Goal: Transaction & Acquisition: Book appointment/travel/reservation

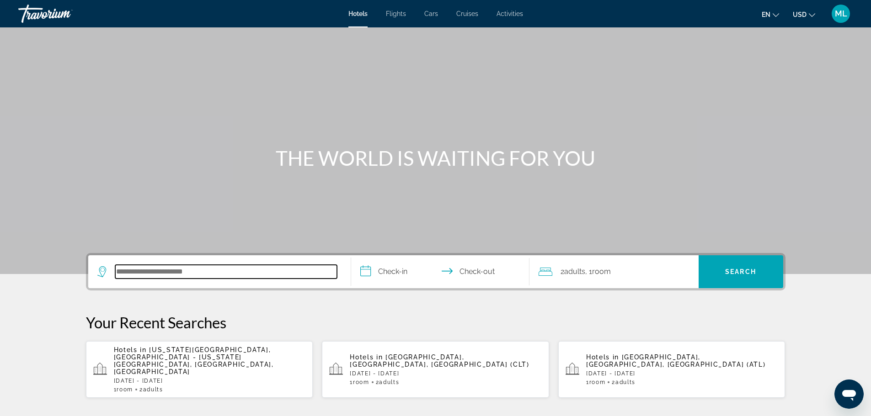
click at [215, 272] on input "Search hotel destination" at bounding box center [226, 272] width 222 height 14
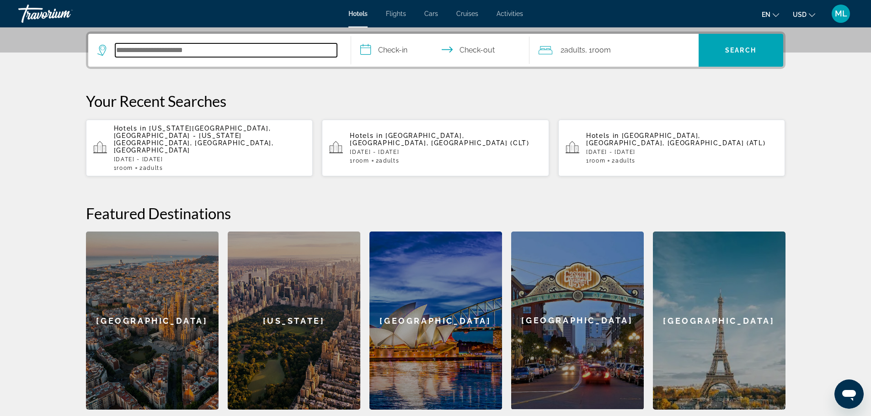
scroll to position [223, 0]
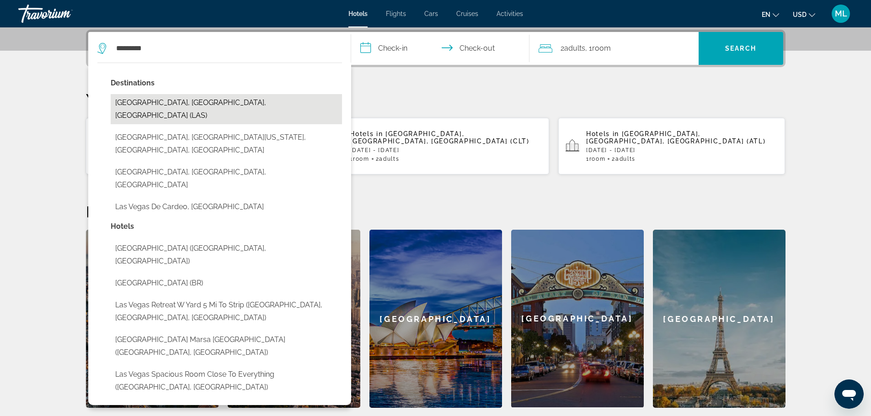
click at [188, 106] on button "[GEOGRAPHIC_DATA], [GEOGRAPHIC_DATA], [GEOGRAPHIC_DATA] (LAS)" at bounding box center [226, 109] width 231 height 30
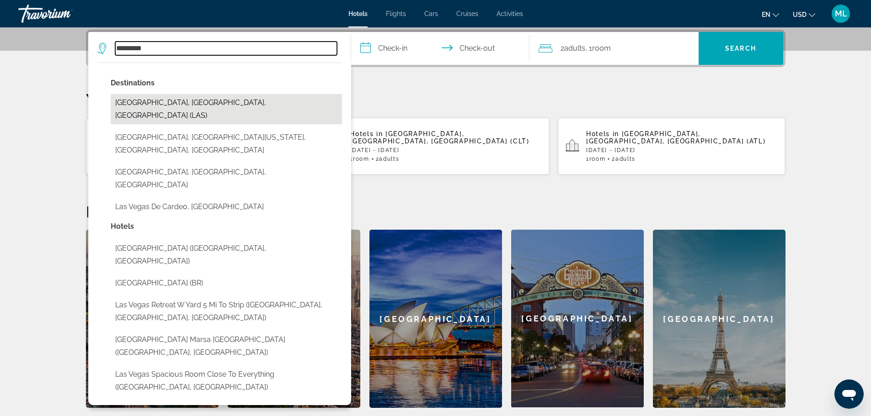
type input "**********"
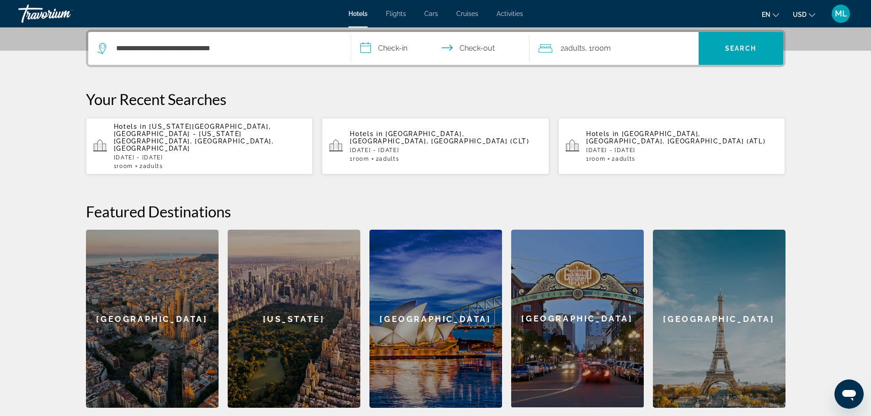
click at [364, 52] on input "**********" at bounding box center [442, 50] width 182 height 36
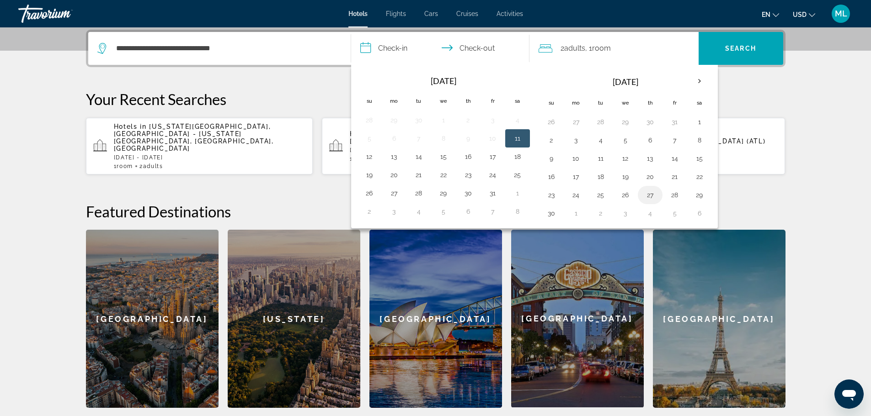
click at [648, 194] on button "27" at bounding box center [650, 195] width 15 height 13
click at [578, 212] on button "1" at bounding box center [576, 213] width 15 height 13
type input "**********"
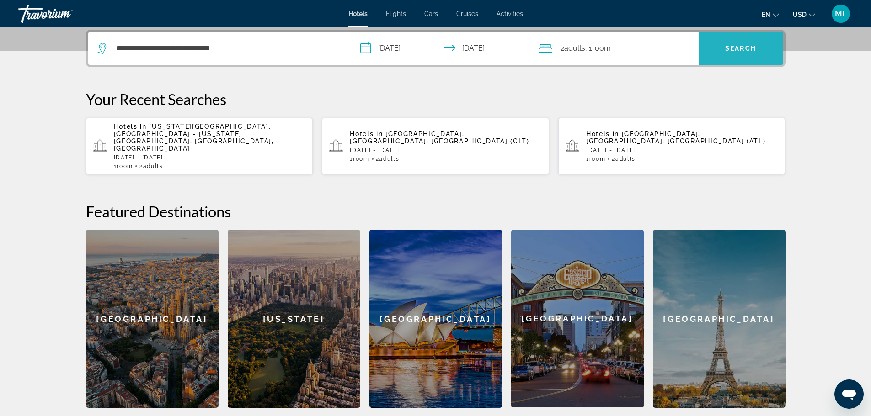
click at [741, 48] on span "Search" at bounding box center [740, 48] width 31 height 7
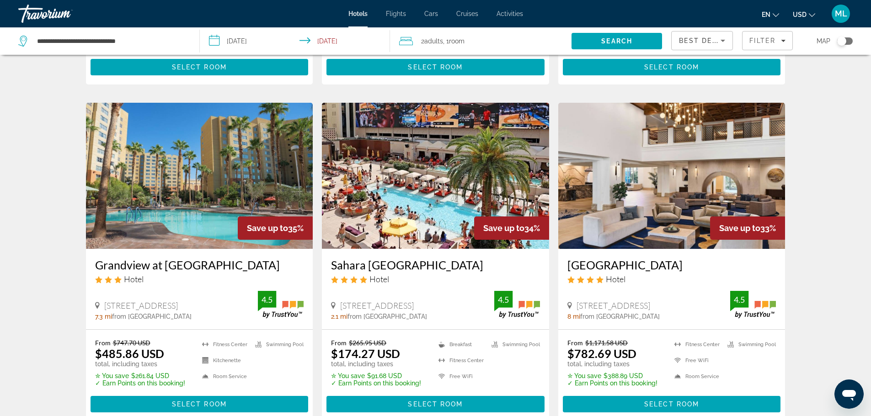
scroll to position [1024, 0]
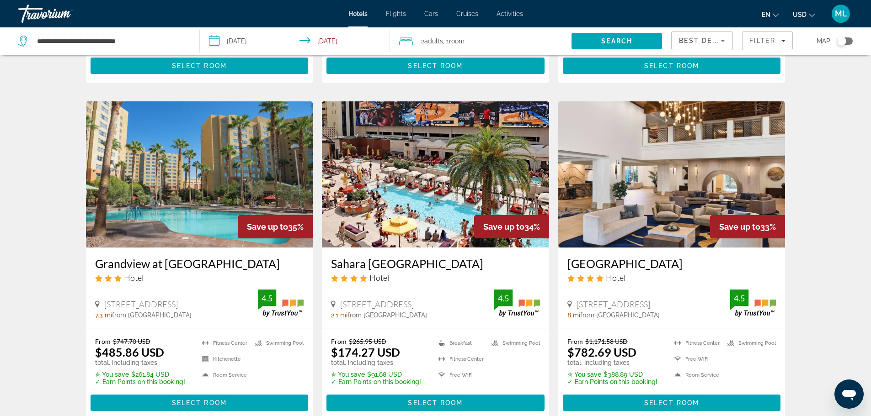
click at [494, 202] on img "Main content" at bounding box center [435, 174] width 227 height 146
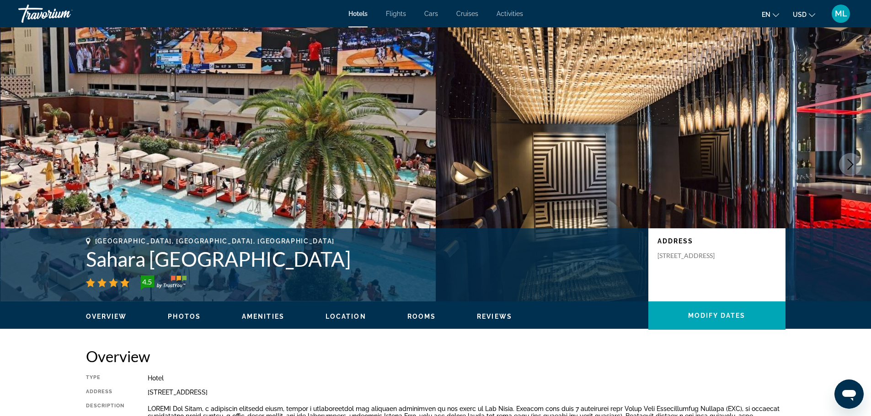
click at [849, 163] on icon "Next image" at bounding box center [850, 164] width 11 height 11
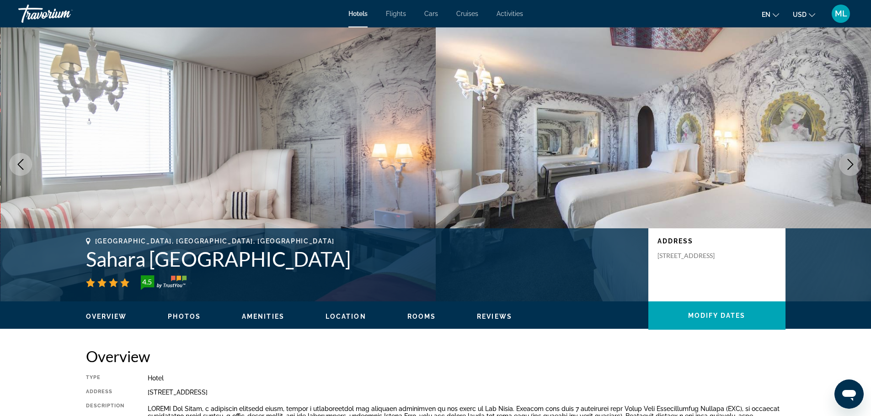
click at [849, 163] on icon "Next image" at bounding box center [850, 164] width 11 height 11
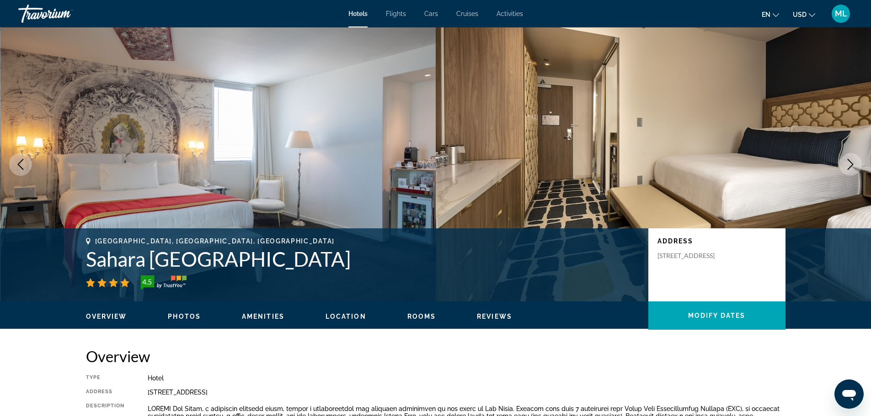
click at [849, 163] on icon "Next image" at bounding box center [850, 164] width 11 height 11
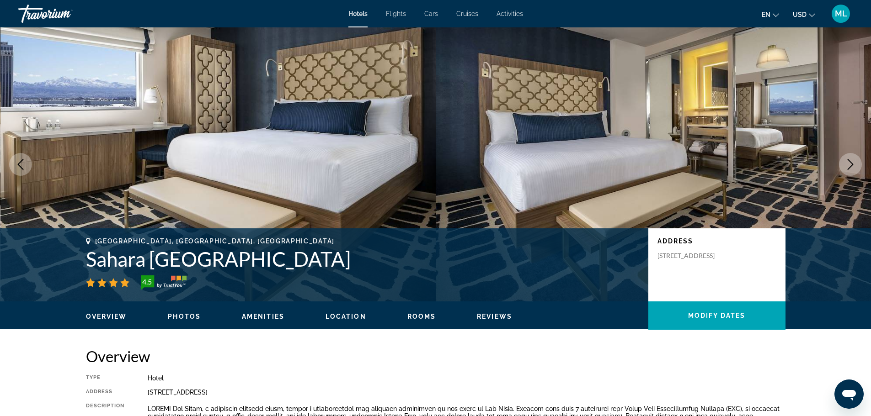
click at [849, 163] on icon "Next image" at bounding box center [850, 164] width 11 height 11
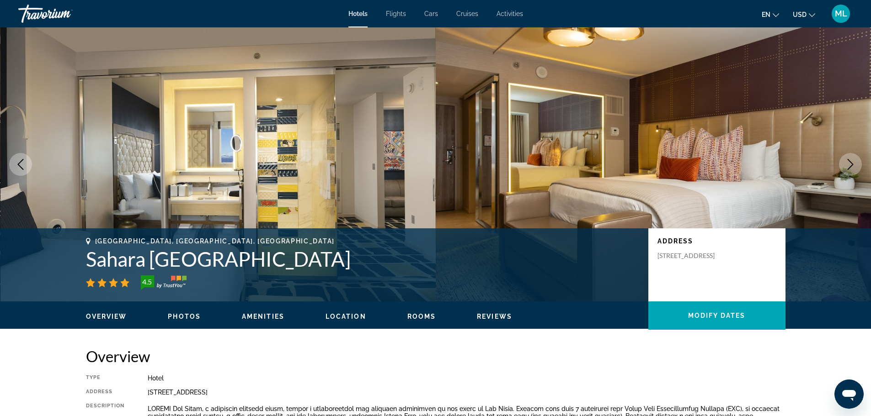
click at [849, 163] on icon "Next image" at bounding box center [850, 164] width 11 height 11
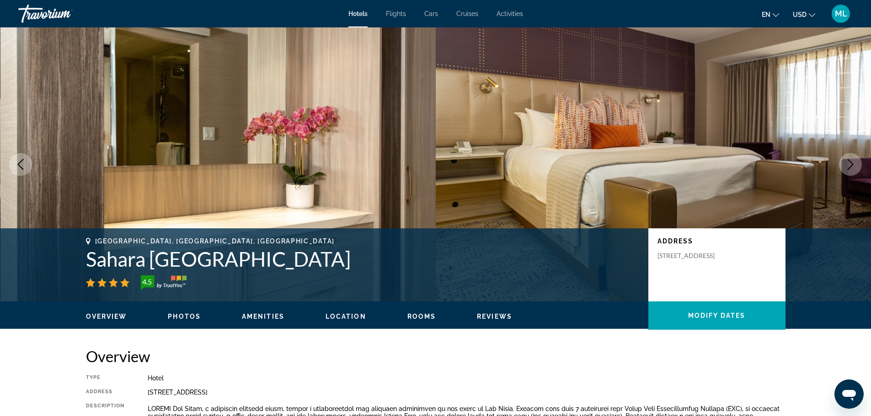
click at [849, 163] on icon "Next image" at bounding box center [850, 164] width 11 height 11
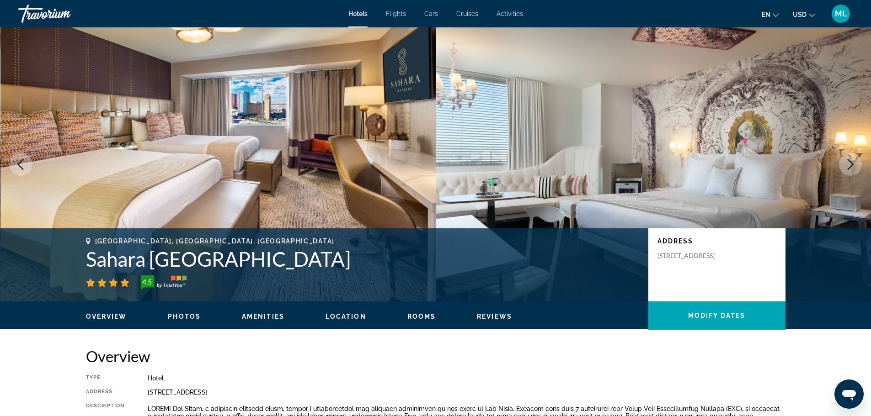
click at [850, 161] on icon "Next image" at bounding box center [850, 164] width 11 height 11
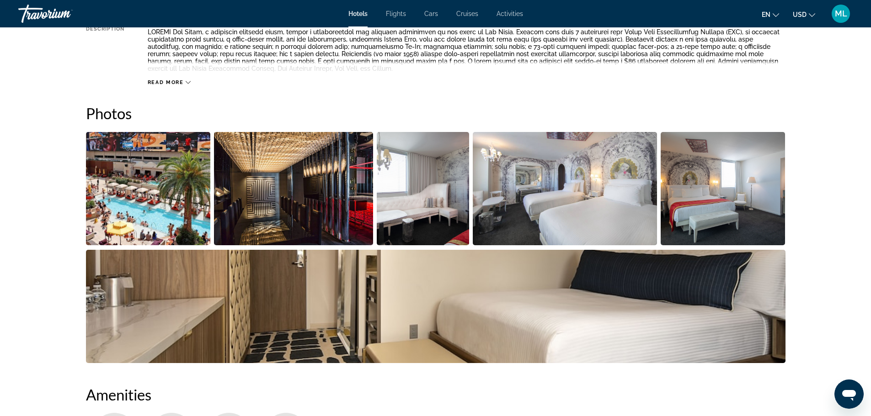
scroll to position [475, 0]
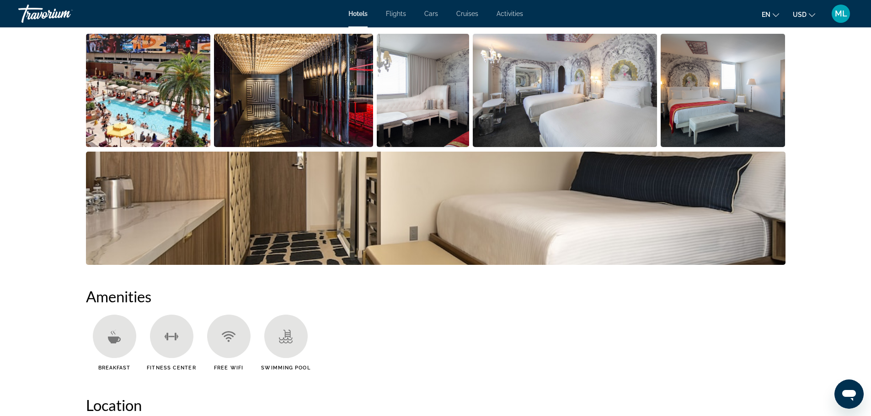
click at [194, 100] on img "Open full-screen image slider" at bounding box center [148, 90] width 125 height 113
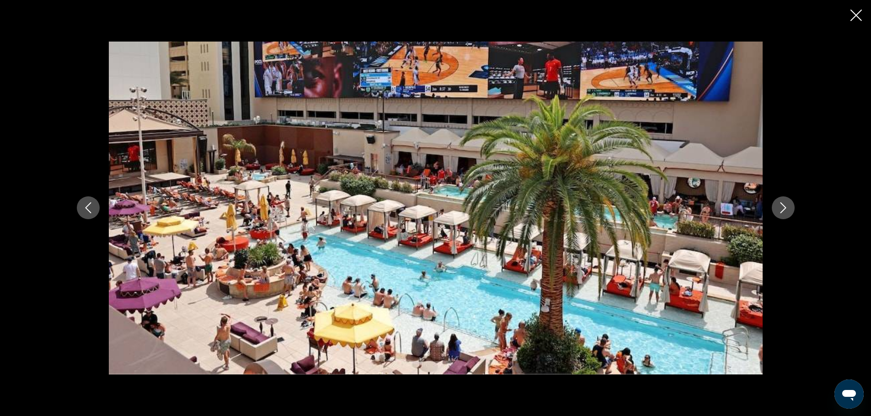
click at [774, 208] on button "Next image" at bounding box center [782, 208] width 23 height 23
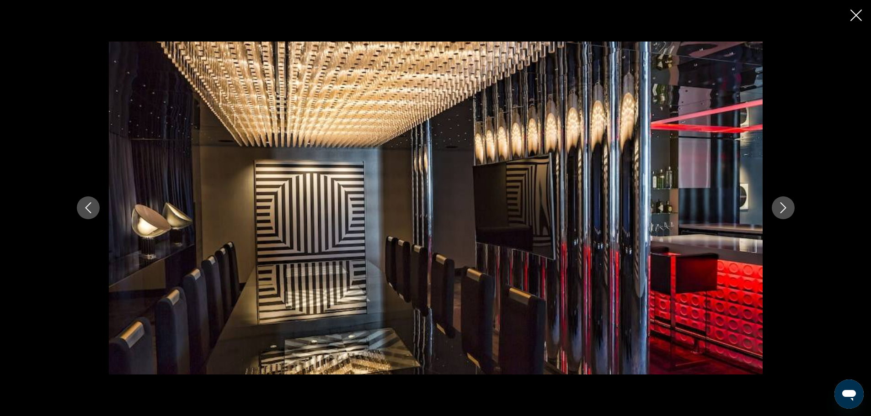
click at [774, 208] on button "Next image" at bounding box center [782, 208] width 23 height 23
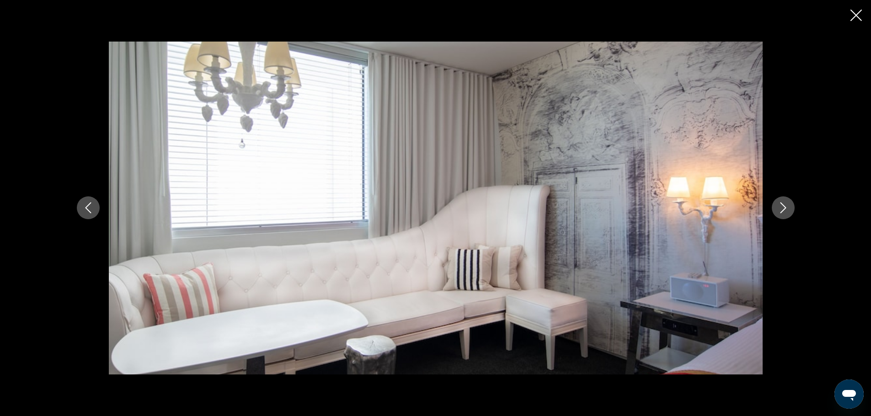
click at [774, 208] on button "Next image" at bounding box center [782, 208] width 23 height 23
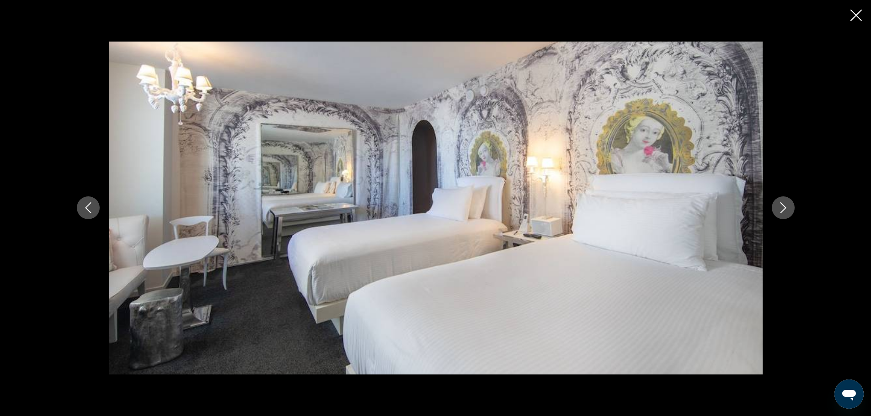
click at [774, 208] on button "Next image" at bounding box center [782, 208] width 23 height 23
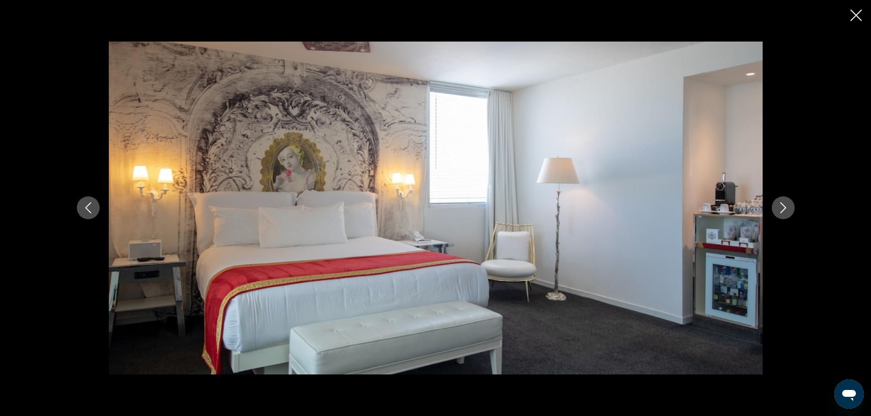
click at [774, 208] on button "Next image" at bounding box center [782, 208] width 23 height 23
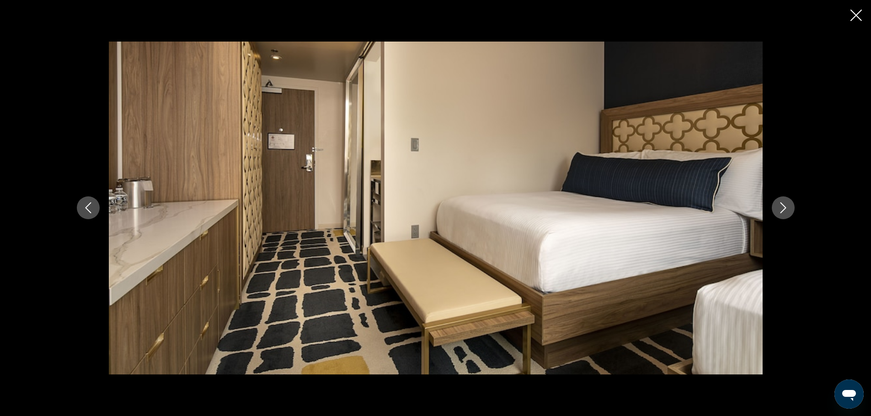
click at [774, 208] on button "Next image" at bounding box center [782, 208] width 23 height 23
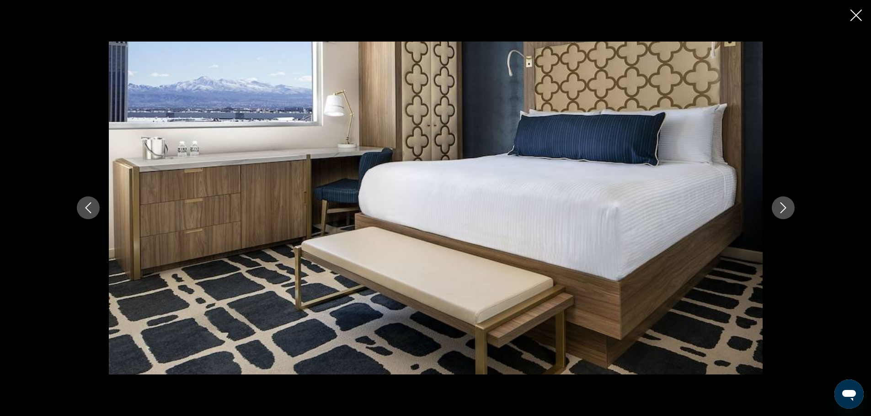
click at [774, 208] on button "Next image" at bounding box center [782, 208] width 23 height 23
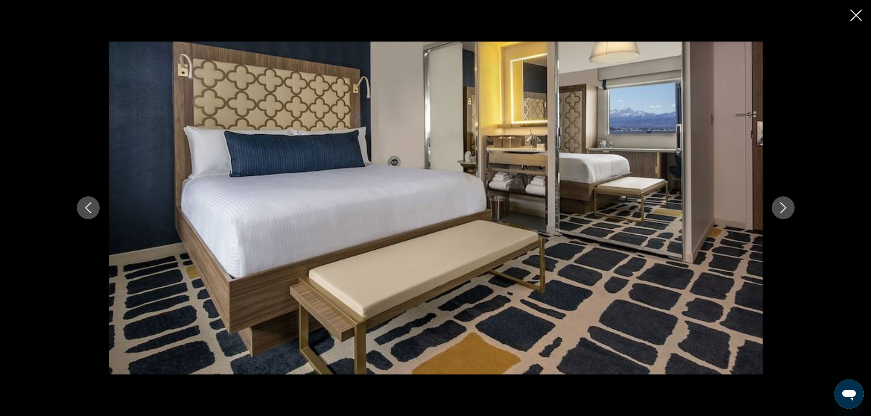
click at [774, 208] on button "Next image" at bounding box center [782, 208] width 23 height 23
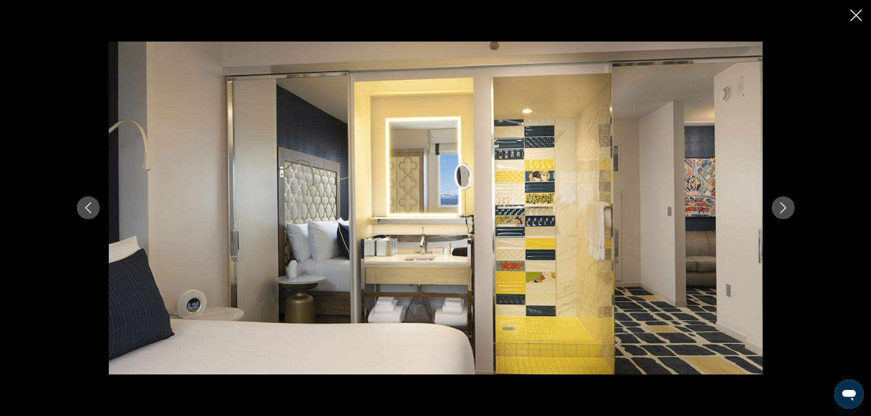
click at [774, 208] on button "Next image" at bounding box center [782, 208] width 23 height 23
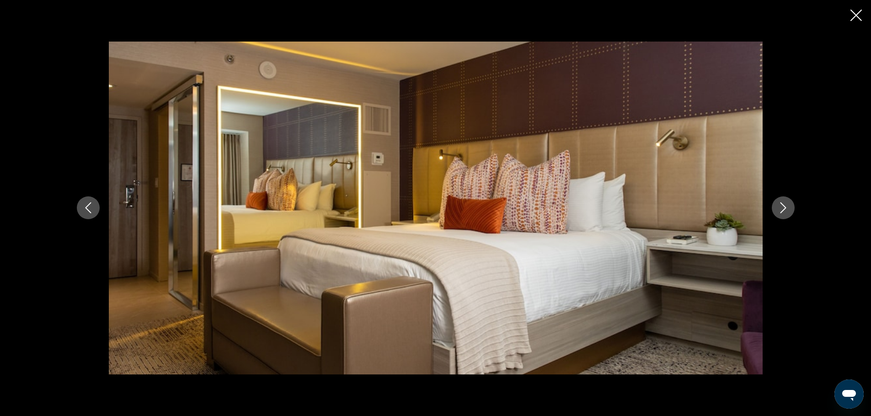
click at [774, 208] on button "Next image" at bounding box center [782, 208] width 23 height 23
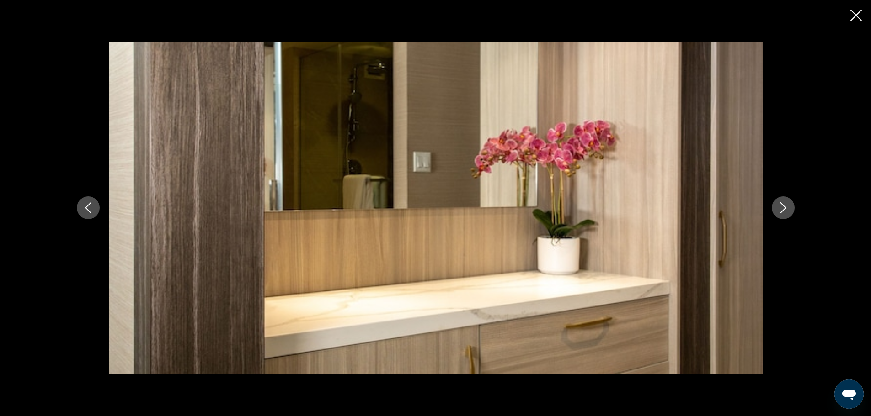
click at [774, 208] on button "Next image" at bounding box center [782, 208] width 23 height 23
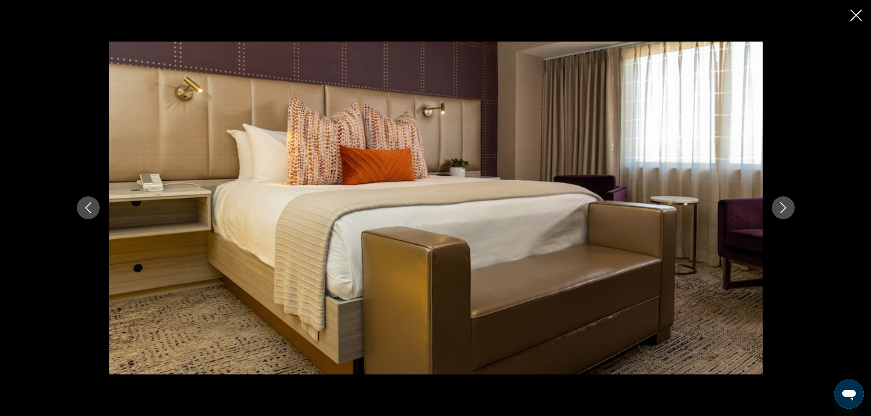
click at [774, 208] on button "Next image" at bounding box center [782, 208] width 23 height 23
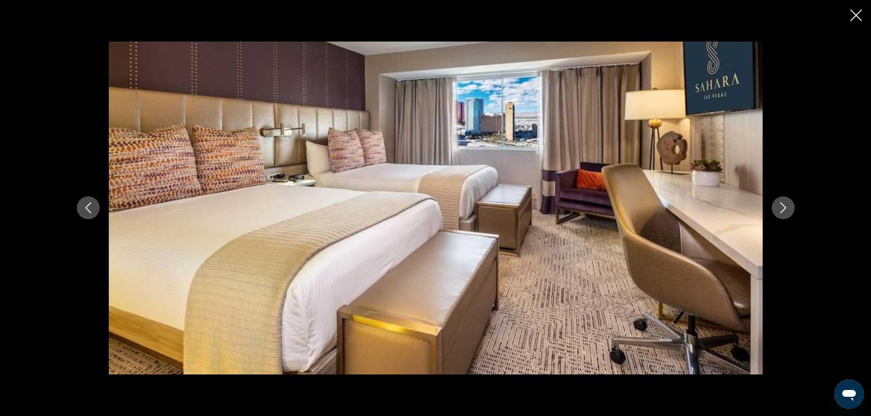
click at [774, 208] on button "Next image" at bounding box center [782, 208] width 23 height 23
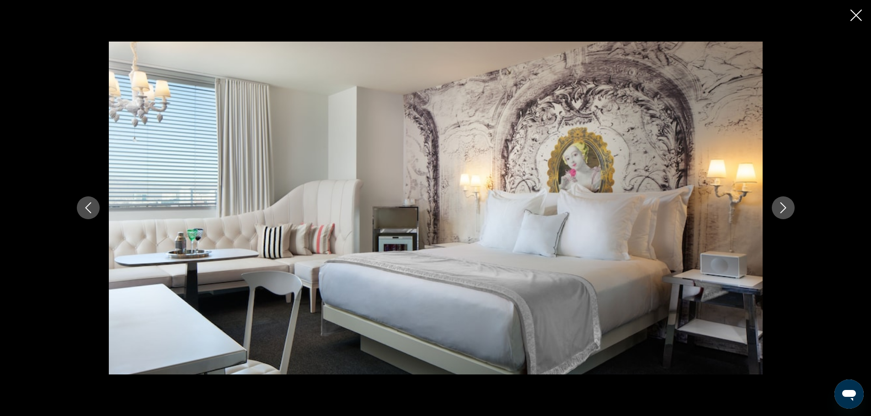
click at [774, 208] on button "Next image" at bounding box center [782, 208] width 23 height 23
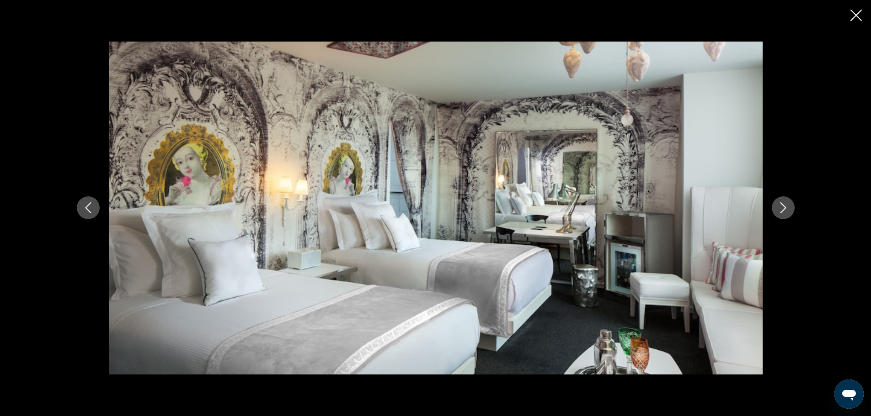
click at [774, 208] on button "Next image" at bounding box center [782, 208] width 23 height 23
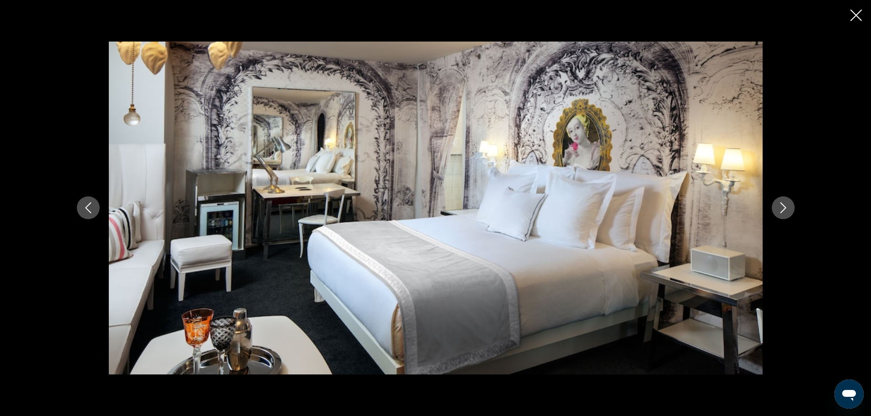
click at [774, 208] on button "Next image" at bounding box center [782, 208] width 23 height 23
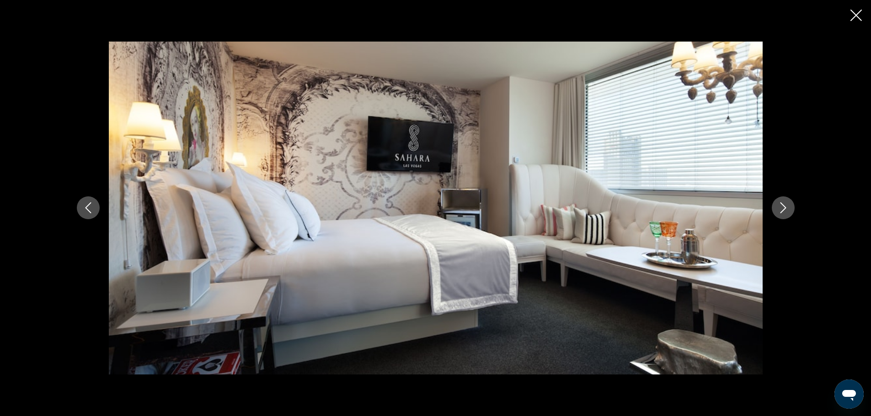
click at [774, 208] on button "Next image" at bounding box center [782, 208] width 23 height 23
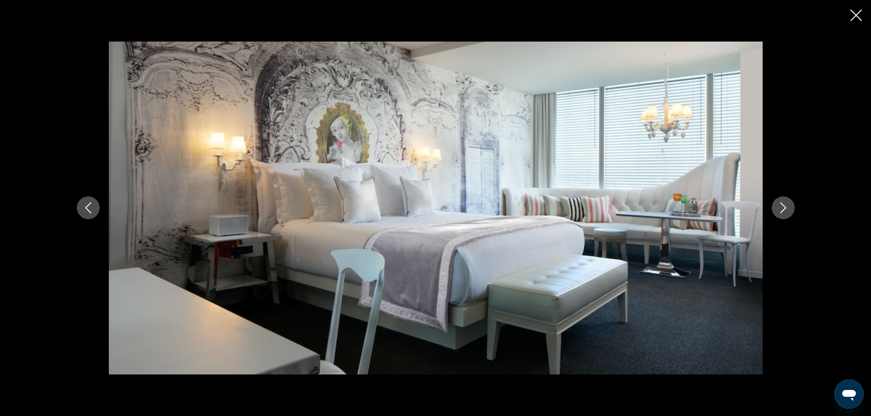
click at [774, 208] on button "Next image" at bounding box center [782, 208] width 23 height 23
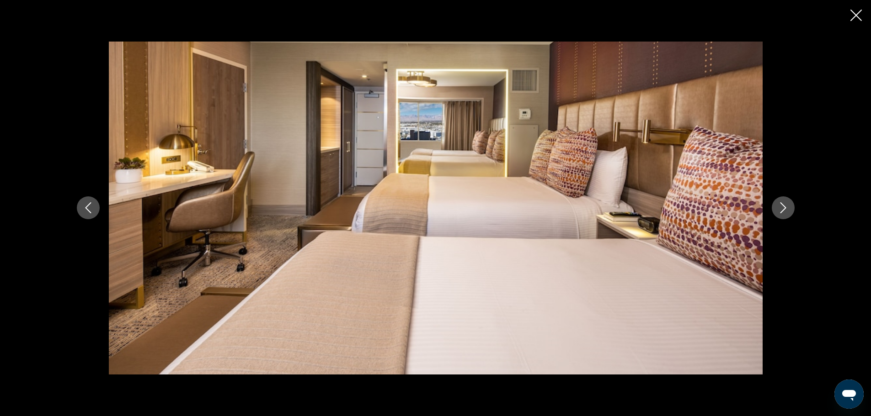
click at [774, 208] on button "Next image" at bounding box center [782, 208] width 23 height 23
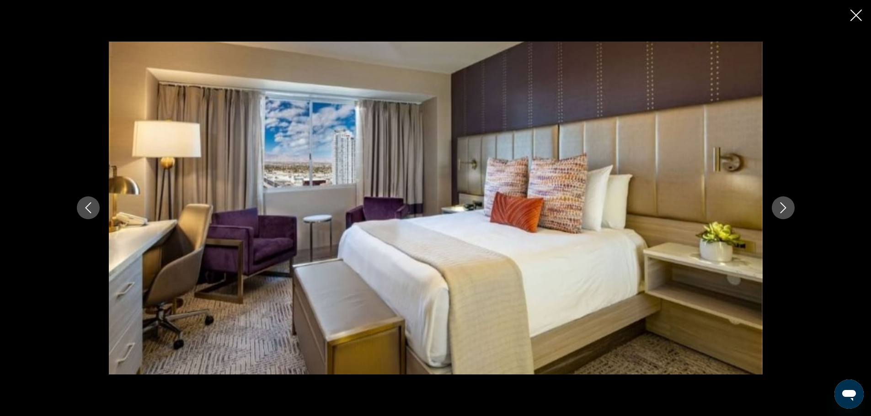
click at [774, 208] on button "Next image" at bounding box center [782, 208] width 23 height 23
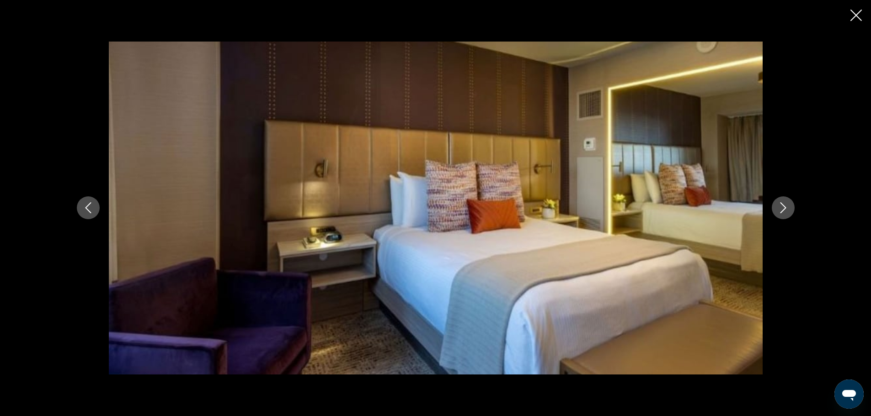
click at [774, 208] on button "Next image" at bounding box center [782, 208] width 23 height 23
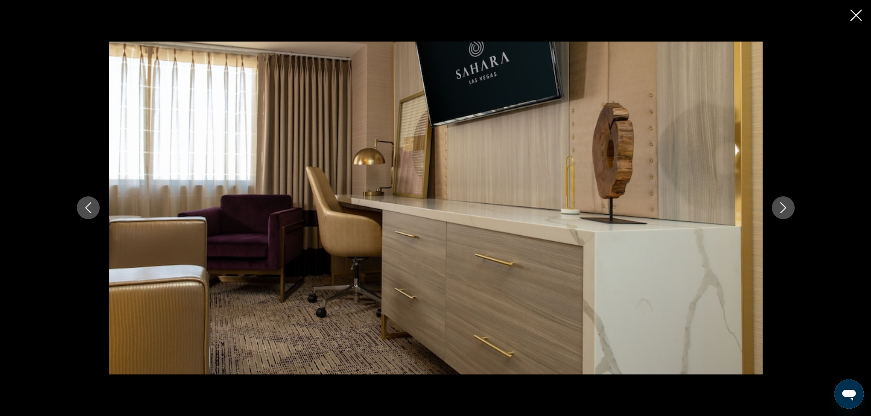
click at [774, 208] on button "Next image" at bounding box center [782, 208] width 23 height 23
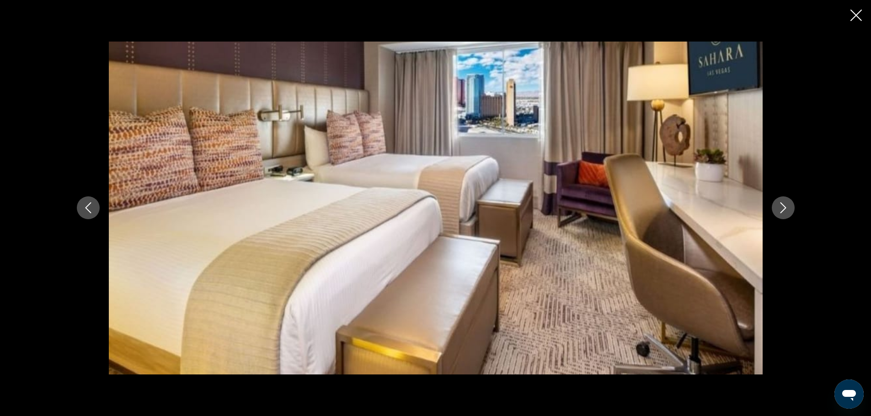
click at [774, 208] on button "Next image" at bounding box center [782, 208] width 23 height 23
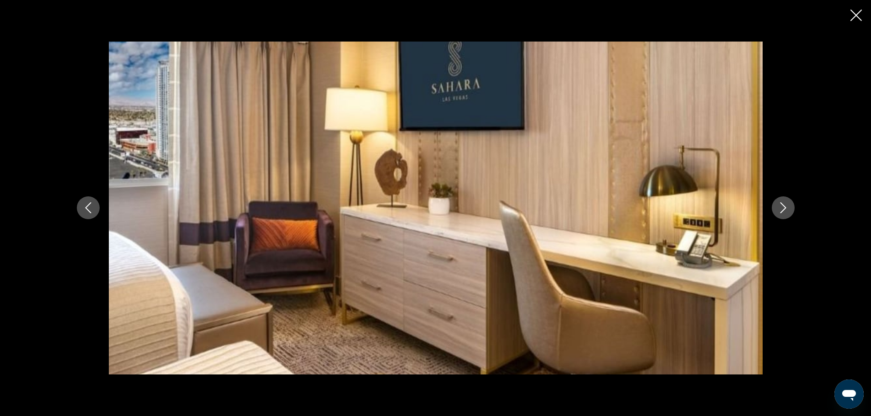
click at [774, 208] on button "Next image" at bounding box center [782, 208] width 23 height 23
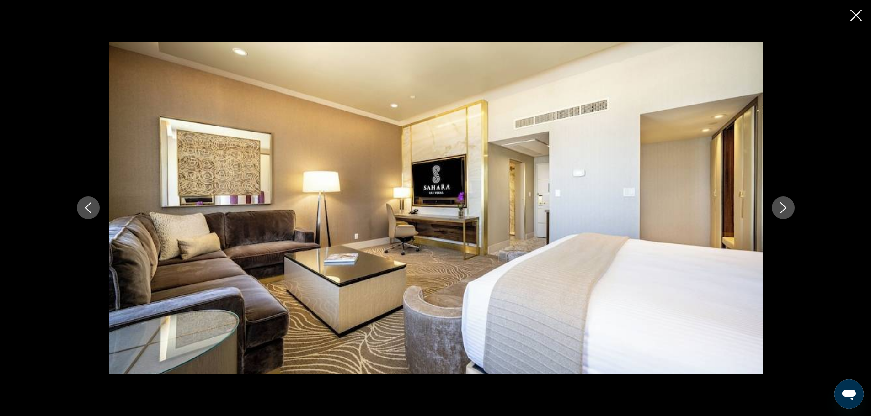
click at [774, 208] on button "Next image" at bounding box center [782, 208] width 23 height 23
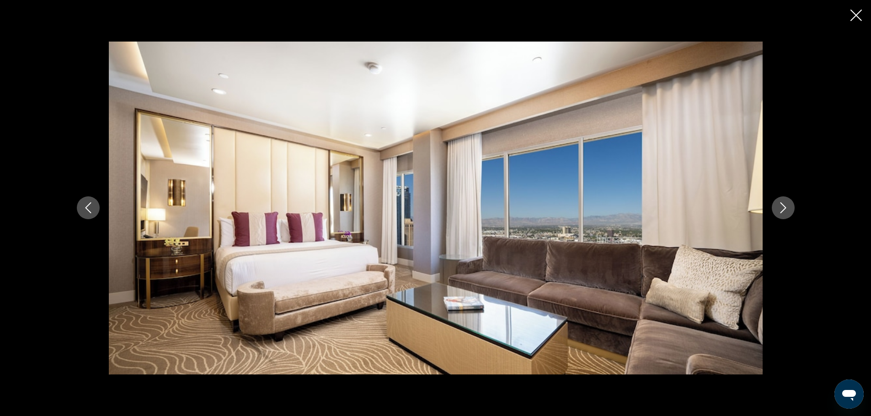
click at [774, 208] on button "Next image" at bounding box center [782, 208] width 23 height 23
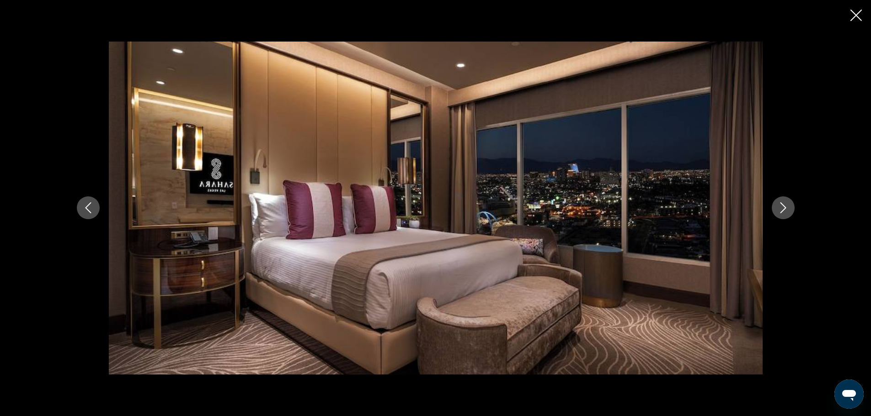
click at [774, 208] on button "Next image" at bounding box center [782, 208] width 23 height 23
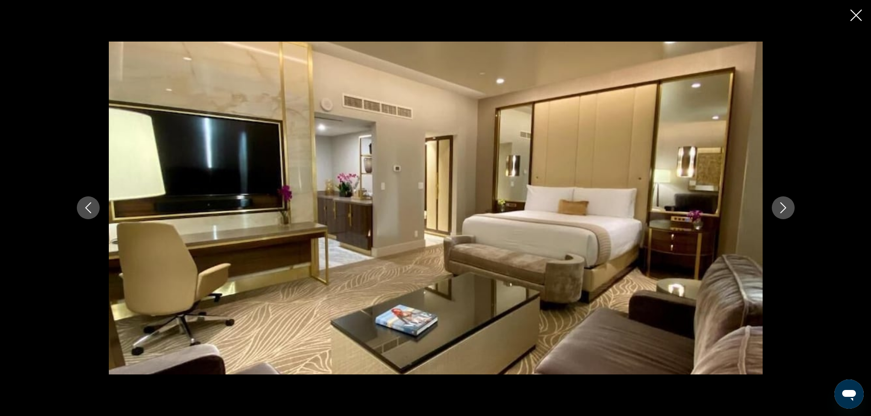
click at [774, 208] on button "Next image" at bounding box center [782, 208] width 23 height 23
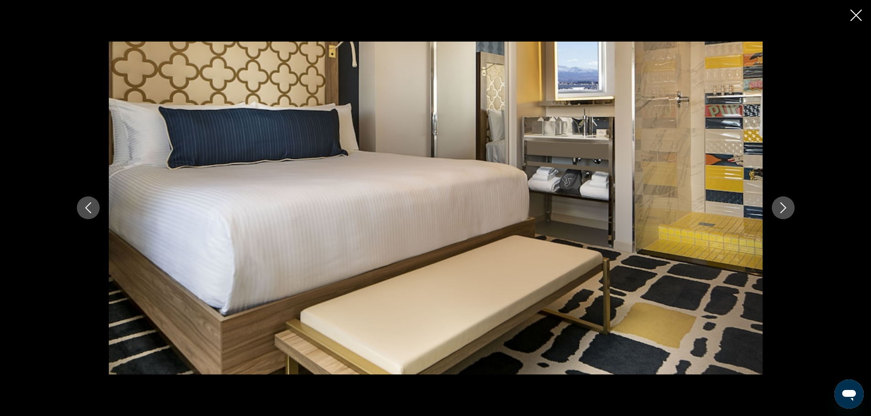
click at [774, 208] on button "Next image" at bounding box center [782, 208] width 23 height 23
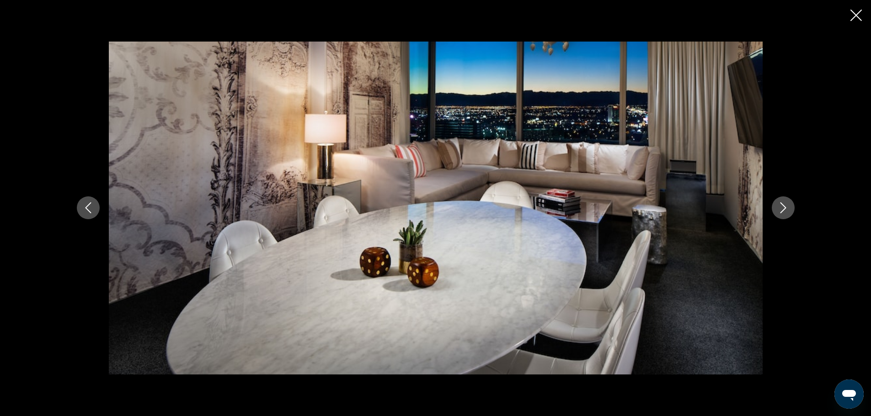
click at [774, 208] on button "Next image" at bounding box center [782, 208] width 23 height 23
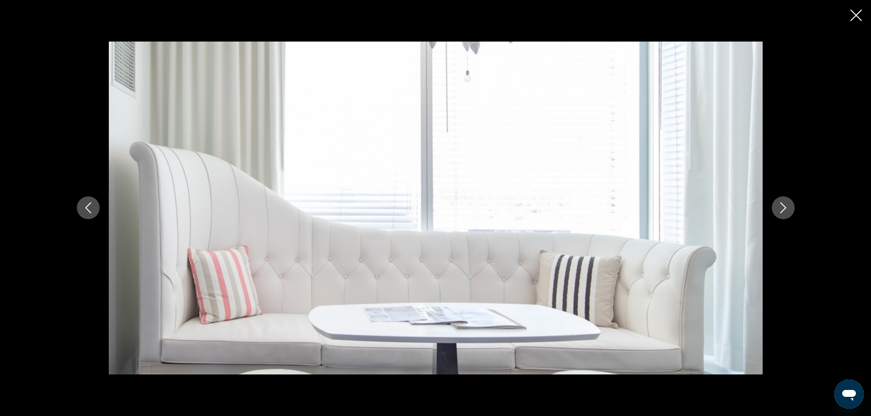
click at [774, 208] on button "Next image" at bounding box center [782, 208] width 23 height 23
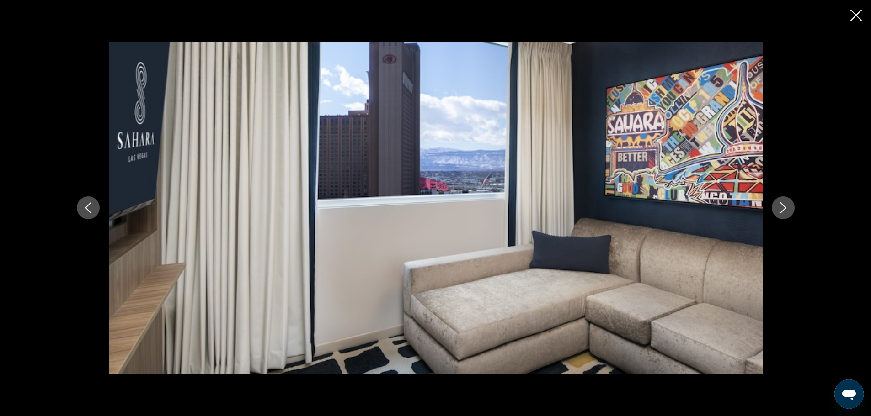
click at [774, 208] on button "Next image" at bounding box center [782, 208] width 23 height 23
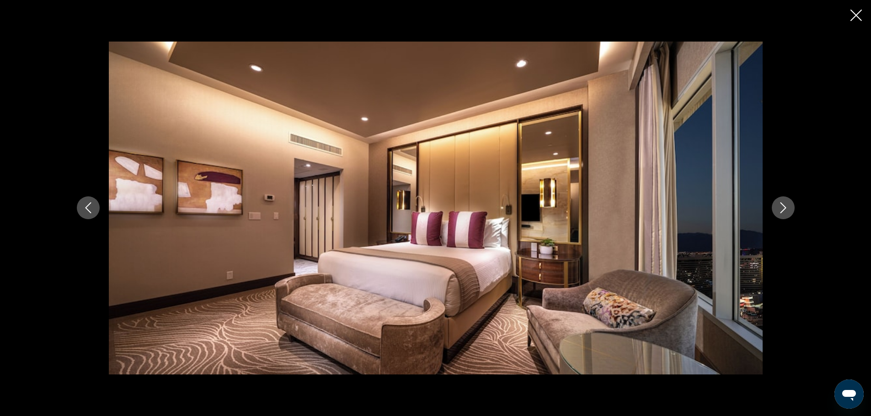
click at [774, 208] on button "Next image" at bounding box center [782, 208] width 23 height 23
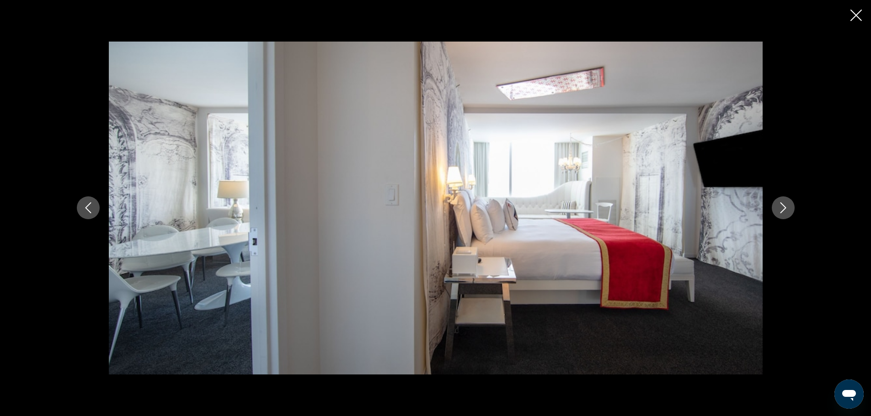
click at [774, 208] on button "Next image" at bounding box center [782, 208] width 23 height 23
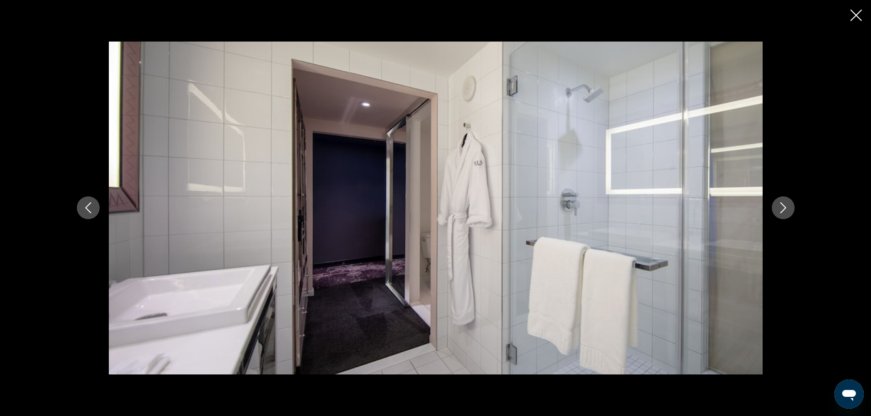
click at [774, 208] on button "Next image" at bounding box center [782, 208] width 23 height 23
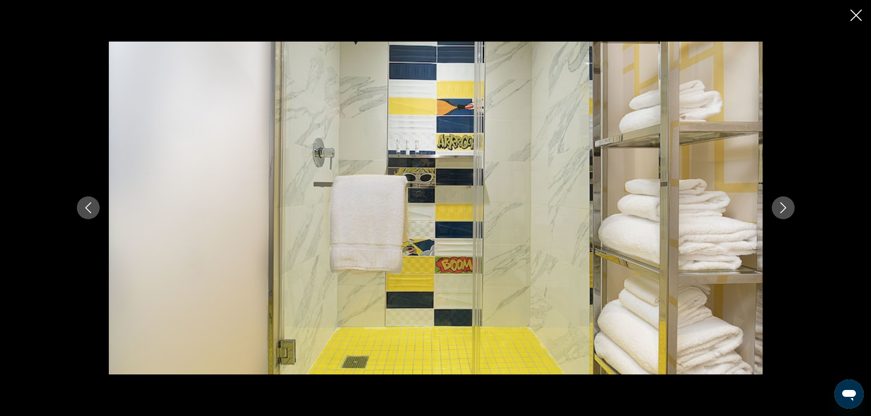
click at [774, 208] on button "Next image" at bounding box center [782, 208] width 23 height 23
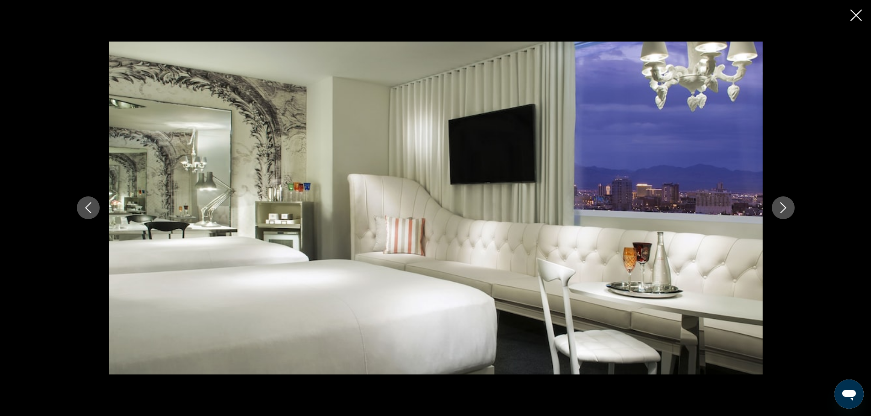
click at [774, 208] on button "Next image" at bounding box center [782, 208] width 23 height 23
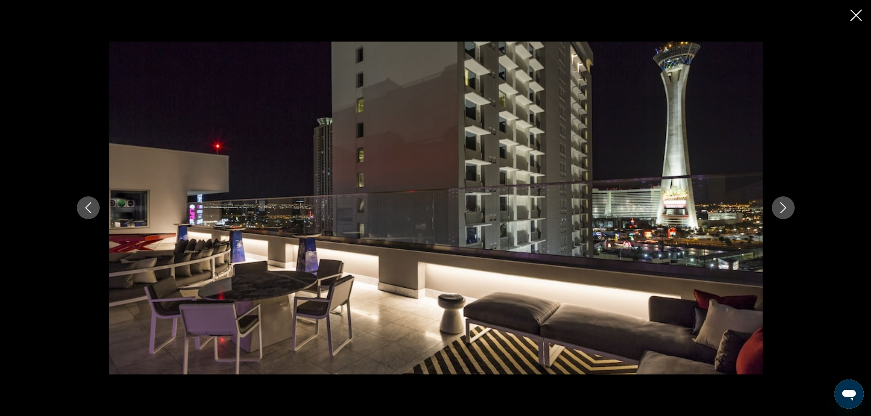
click at [774, 208] on button "Next image" at bounding box center [782, 208] width 23 height 23
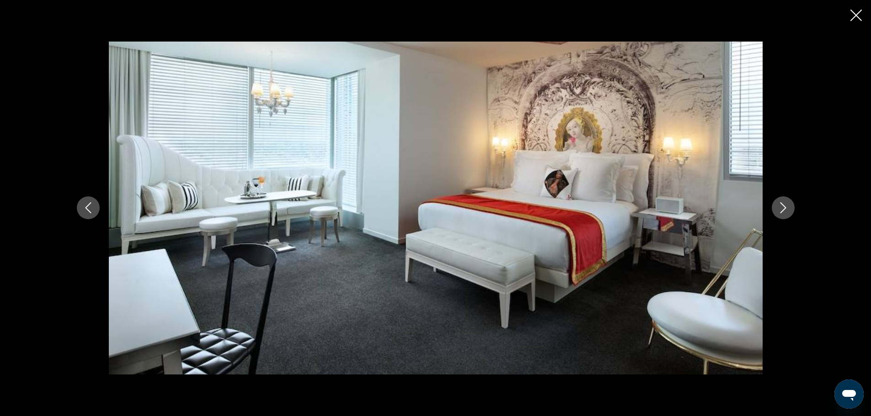
click at [774, 208] on button "Next image" at bounding box center [782, 208] width 23 height 23
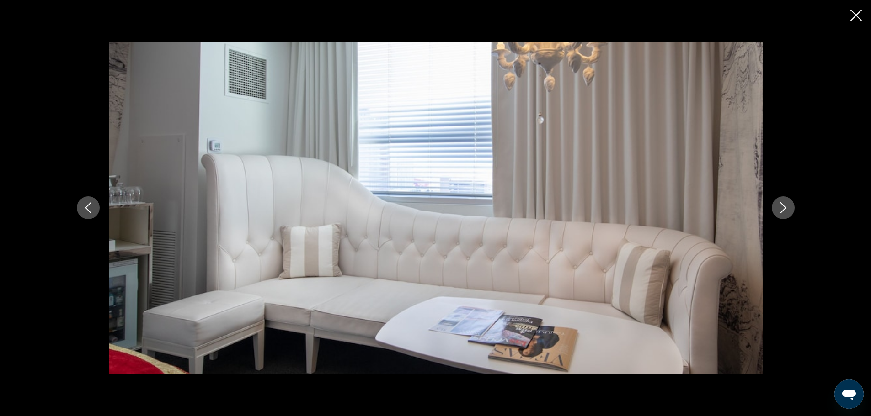
click at [774, 208] on button "Next image" at bounding box center [782, 208] width 23 height 23
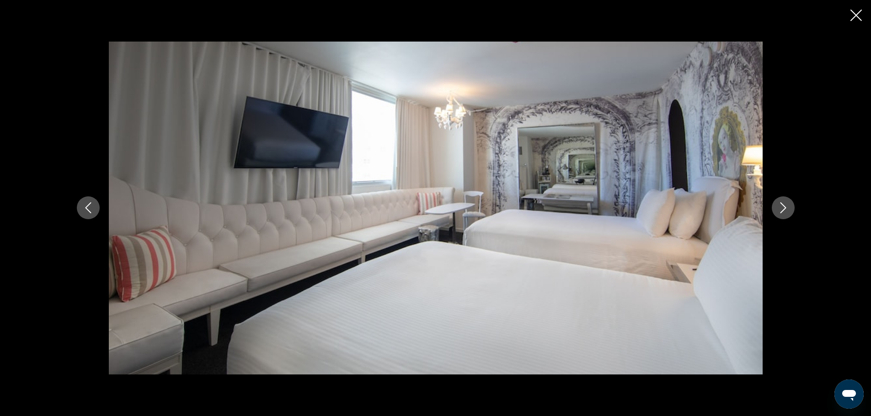
click at [774, 208] on button "Next image" at bounding box center [782, 208] width 23 height 23
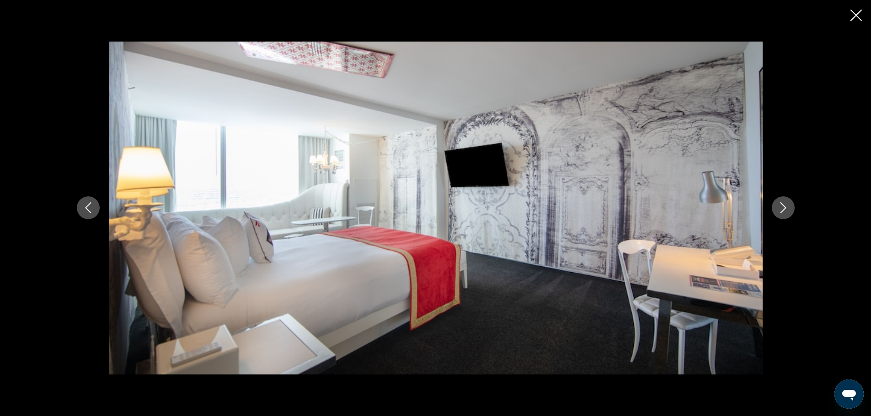
click at [848, 16] on div "prev next" at bounding box center [435, 208] width 871 height 416
click at [858, 12] on icon "Close slideshow" at bounding box center [855, 15] width 11 height 11
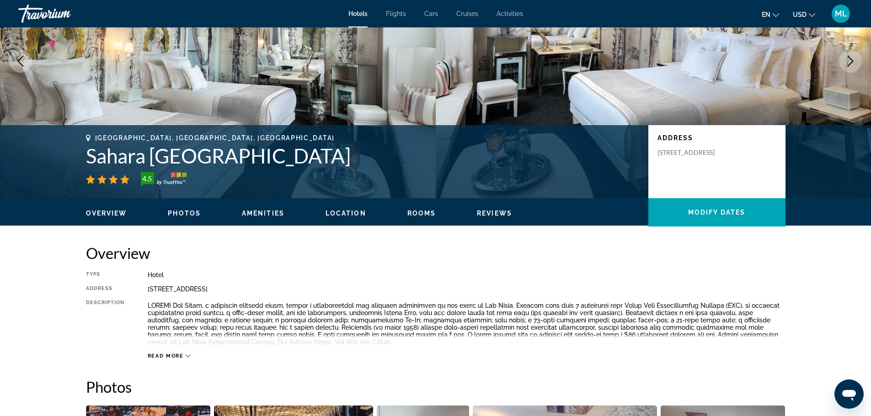
scroll to position [73, 0]
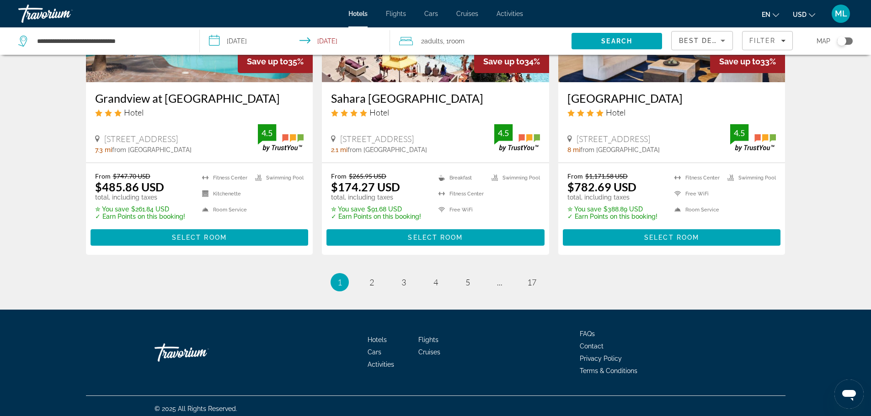
scroll to position [1195, 0]
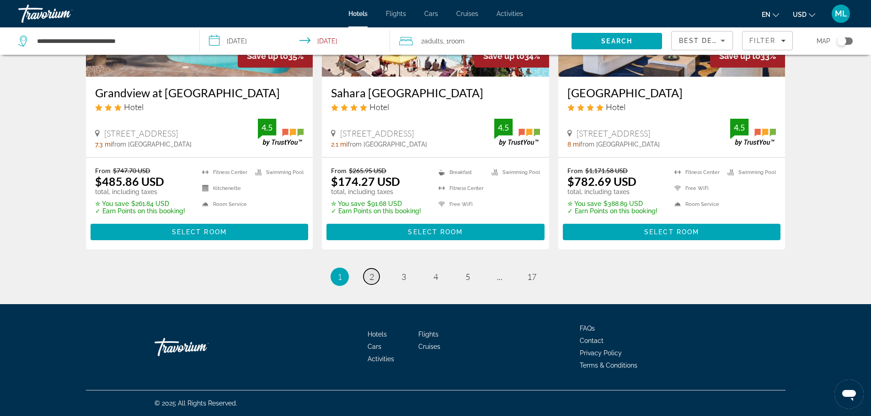
click at [367, 278] on link "page 2" at bounding box center [371, 277] width 16 height 16
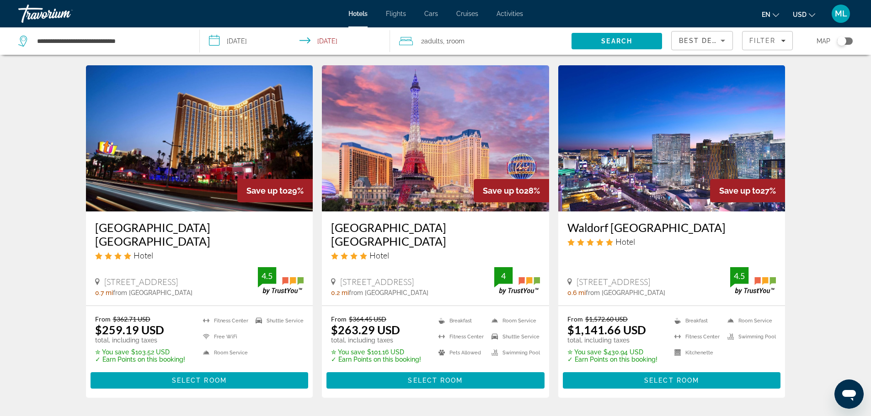
scroll to position [384, 0]
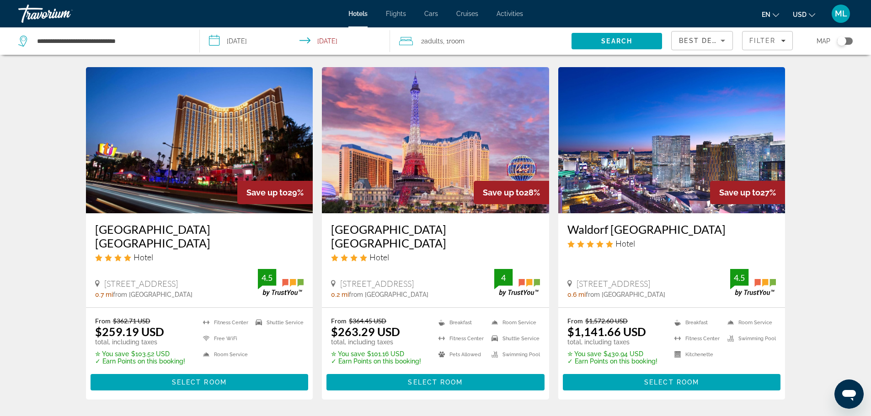
click at [45, 310] on div "Hotel Search Results - 203 places to spend your time Save up to 32% [GEOGRAPHIC…" at bounding box center [435, 402] width 871 height 1444
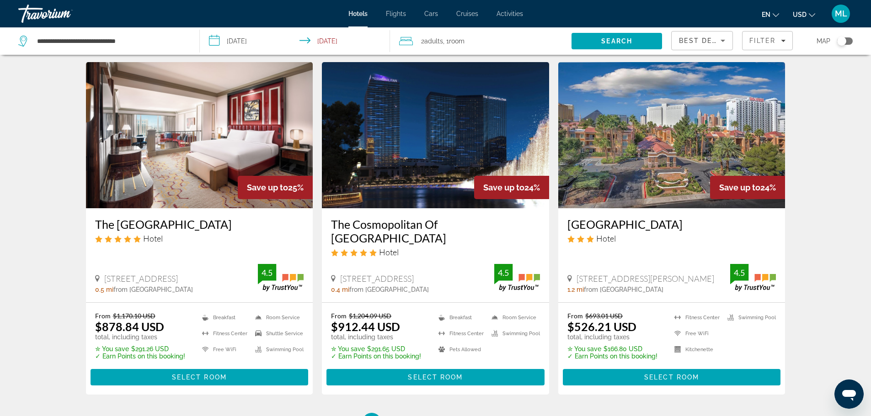
scroll to position [1079, 0]
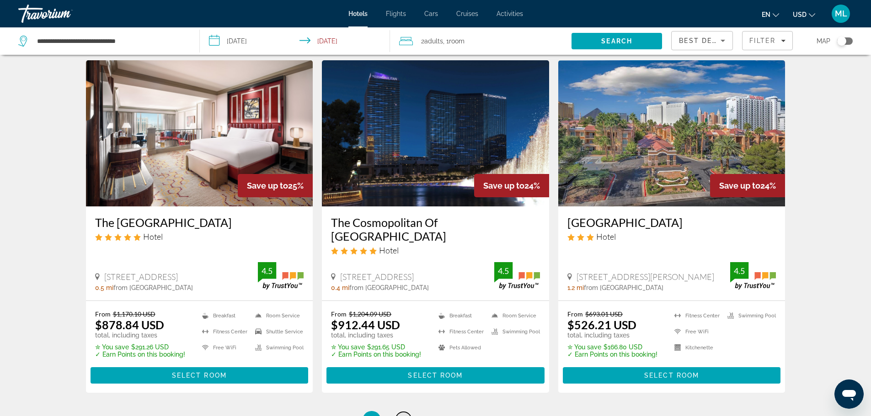
click at [406, 412] on link "page 3" at bounding box center [403, 420] width 16 height 16
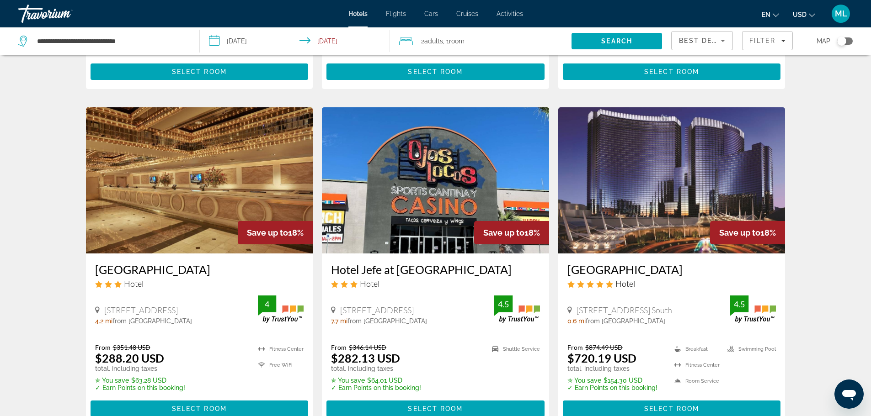
scroll to position [1005, 0]
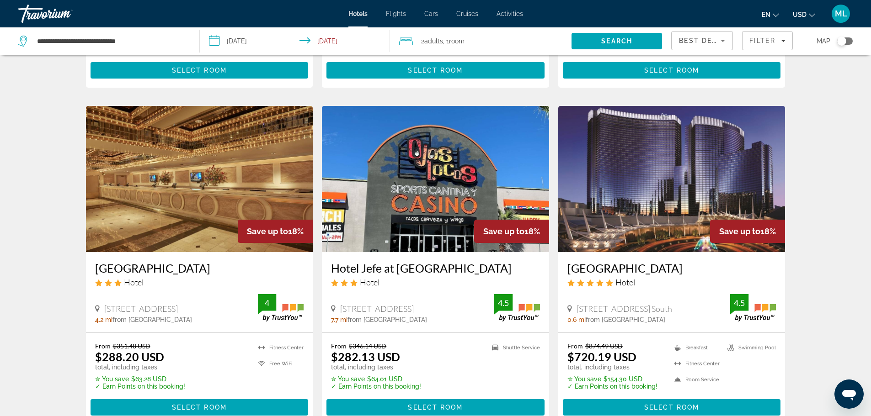
click at [216, 165] on img "Main content" at bounding box center [199, 179] width 227 height 146
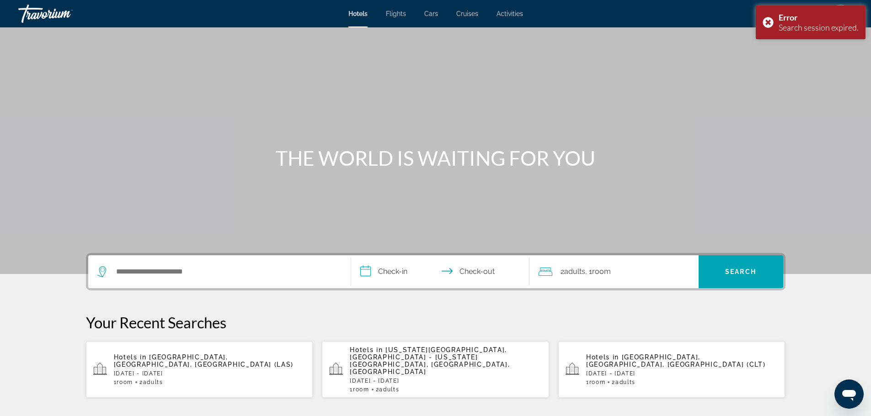
click at [221, 358] on div "Hotels in [GEOGRAPHIC_DATA], [GEOGRAPHIC_DATA], [GEOGRAPHIC_DATA] ([GEOGRAPHIC_…" at bounding box center [210, 370] width 192 height 32
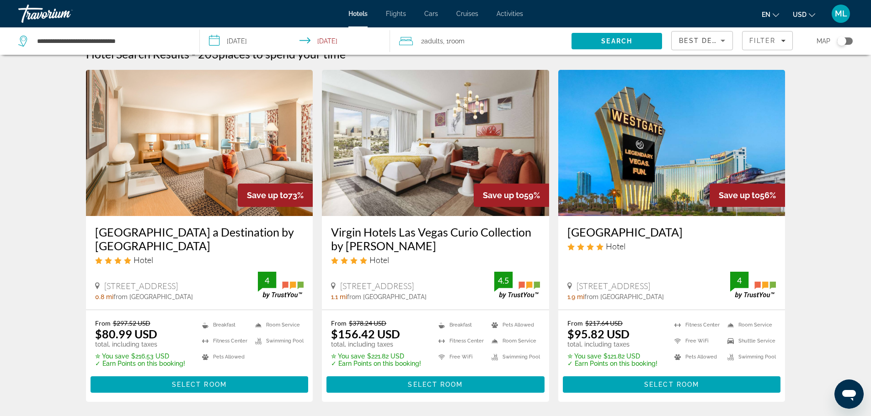
scroll to position [18, 0]
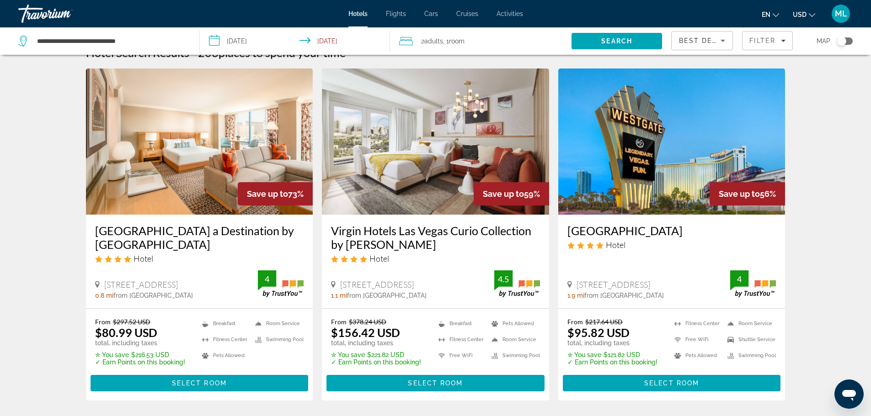
click at [697, 181] on img "Main content" at bounding box center [671, 142] width 227 height 146
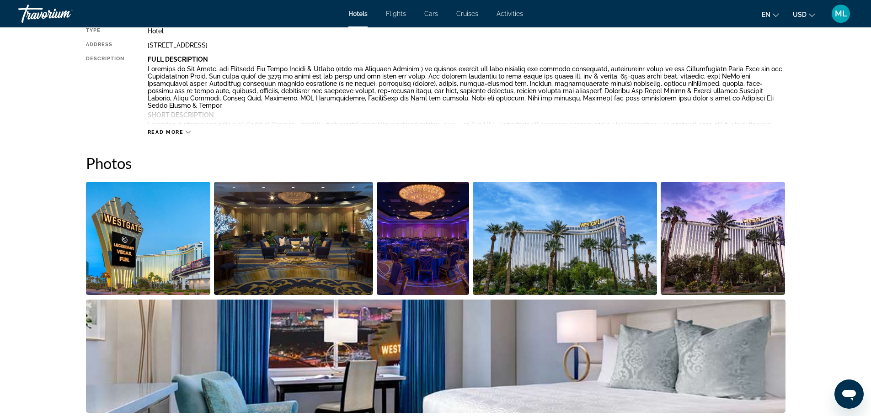
scroll to position [366, 0]
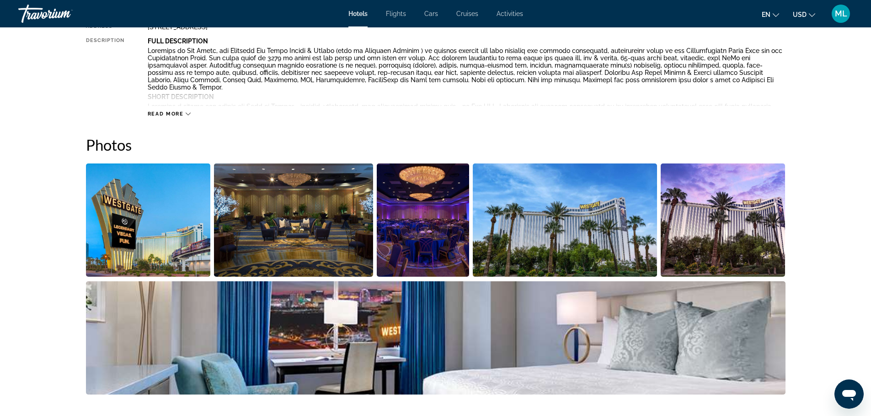
click at [166, 223] on img "Open full-screen image slider" at bounding box center [148, 220] width 125 height 113
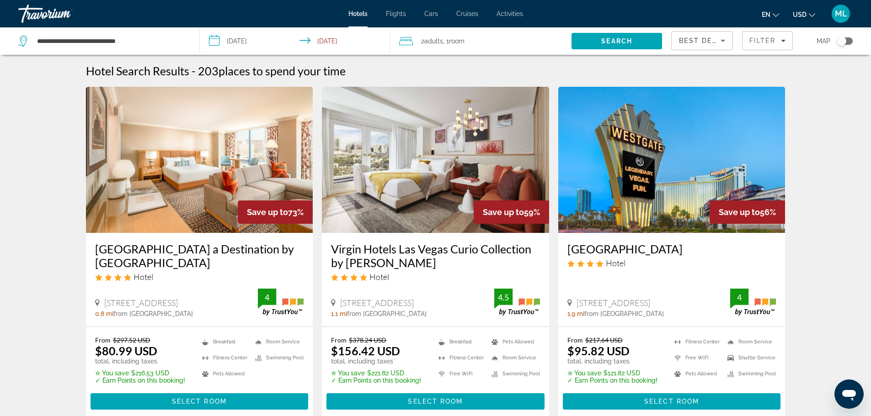
click at [624, 198] on img "Main content" at bounding box center [671, 160] width 227 height 146
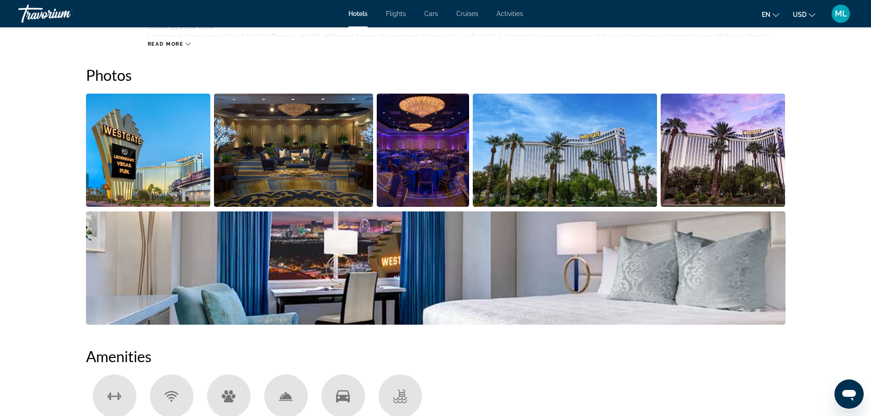
scroll to position [457, 0]
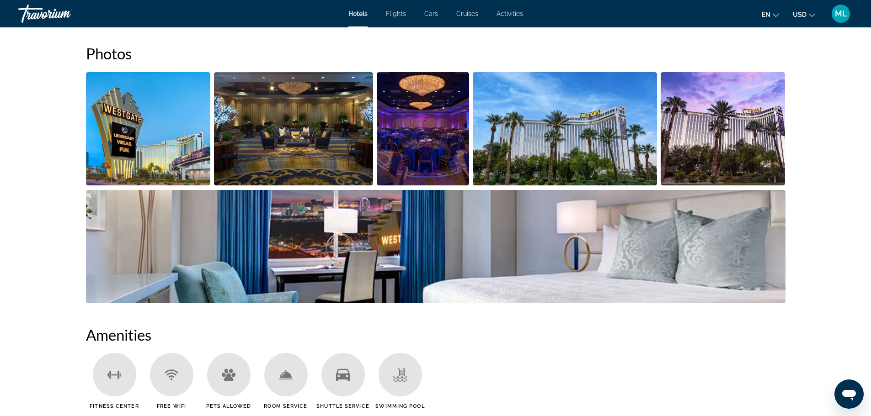
click at [166, 153] on img "Open full-screen image slider" at bounding box center [148, 128] width 125 height 113
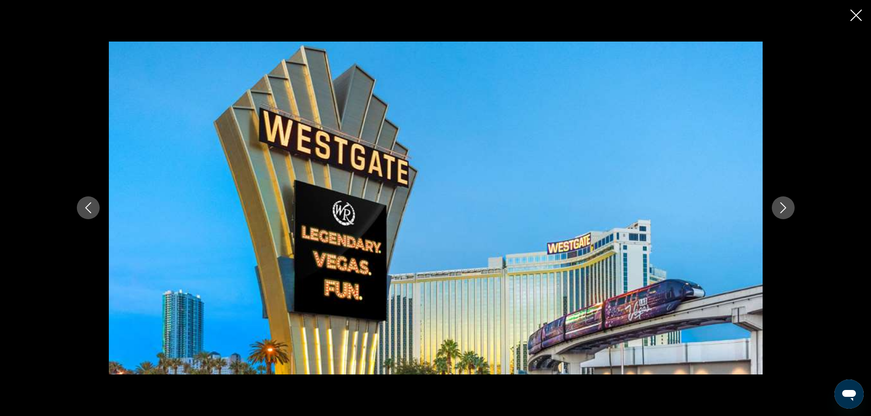
click at [166, 153] on img "Main content" at bounding box center [436, 208] width 654 height 333
click at [782, 205] on icon "Next image" at bounding box center [783, 208] width 6 height 11
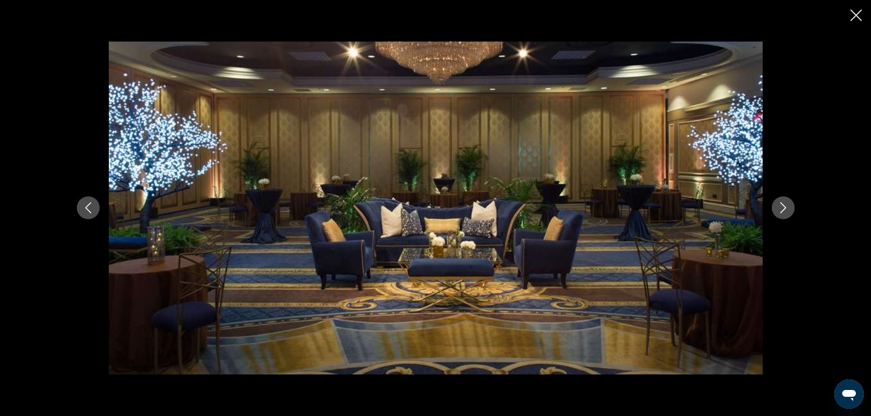
click at [782, 205] on icon "Next image" at bounding box center [783, 208] width 6 height 11
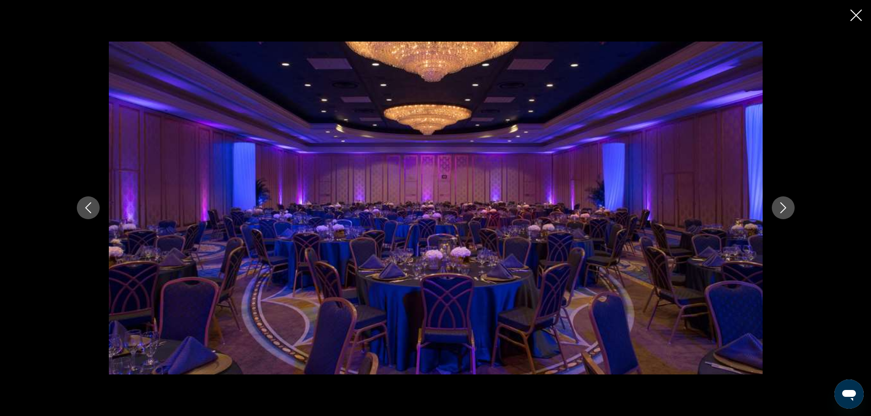
click at [782, 205] on icon "Next image" at bounding box center [783, 208] width 6 height 11
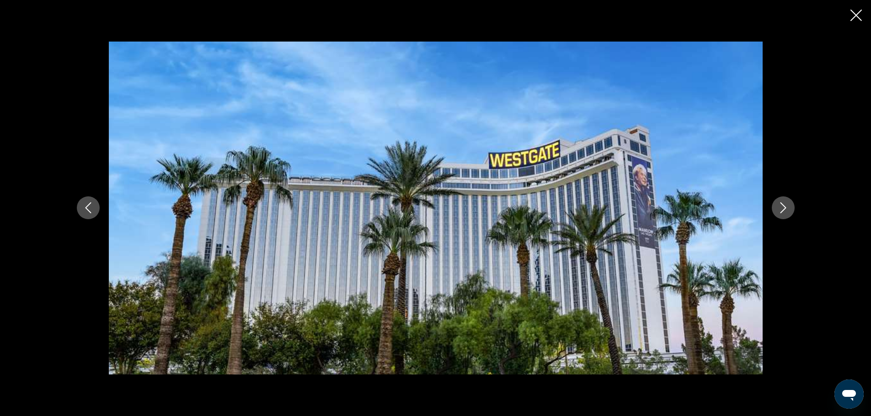
click at [782, 205] on icon "Next image" at bounding box center [783, 208] width 6 height 11
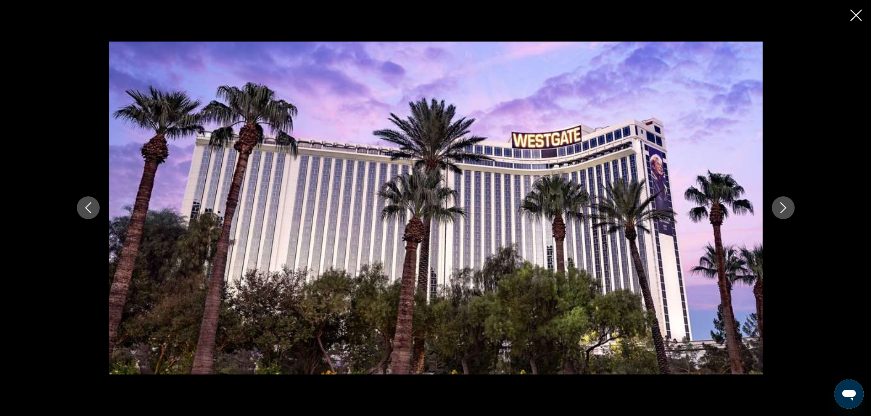
click at [782, 205] on icon "Next image" at bounding box center [783, 208] width 6 height 11
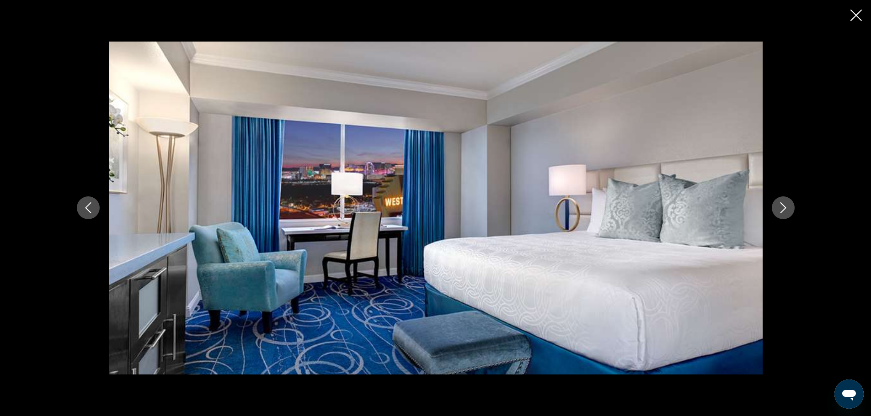
click at [782, 205] on icon "Next image" at bounding box center [783, 208] width 6 height 11
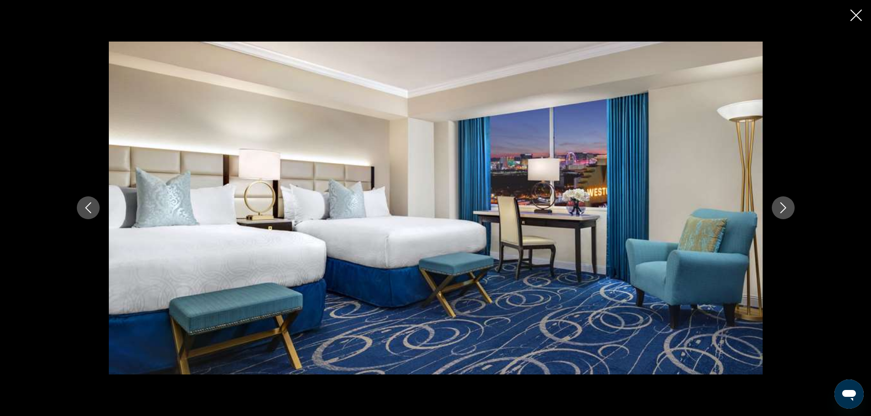
click at [782, 205] on icon "Next image" at bounding box center [783, 208] width 6 height 11
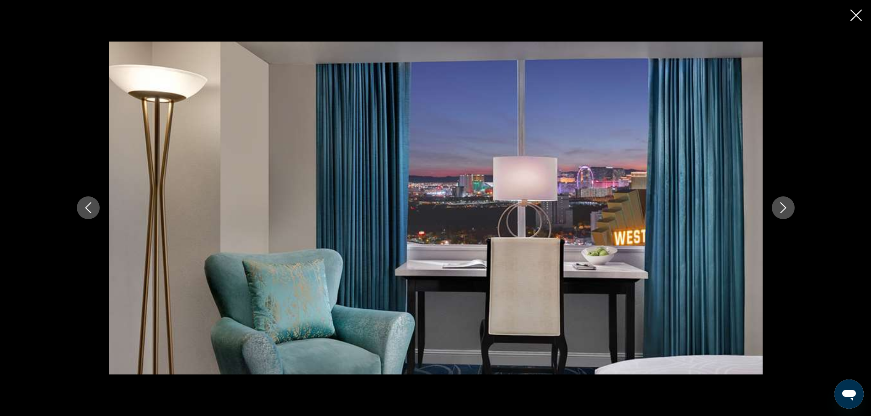
click at [782, 205] on icon "Next image" at bounding box center [783, 208] width 6 height 11
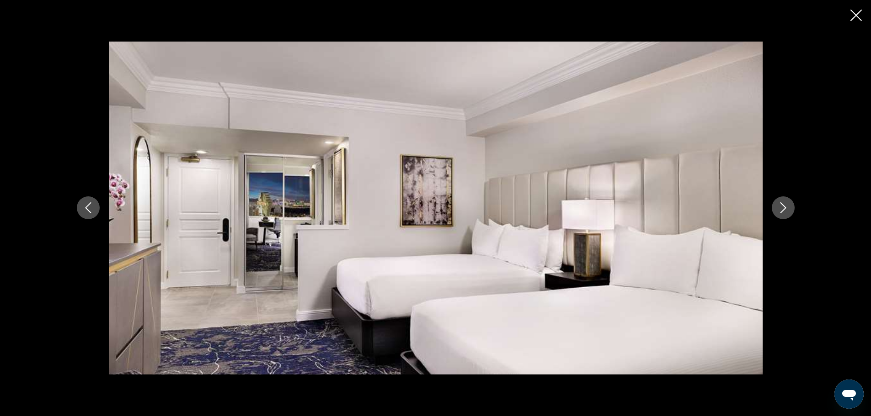
click at [782, 205] on icon "Next image" at bounding box center [783, 208] width 6 height 11
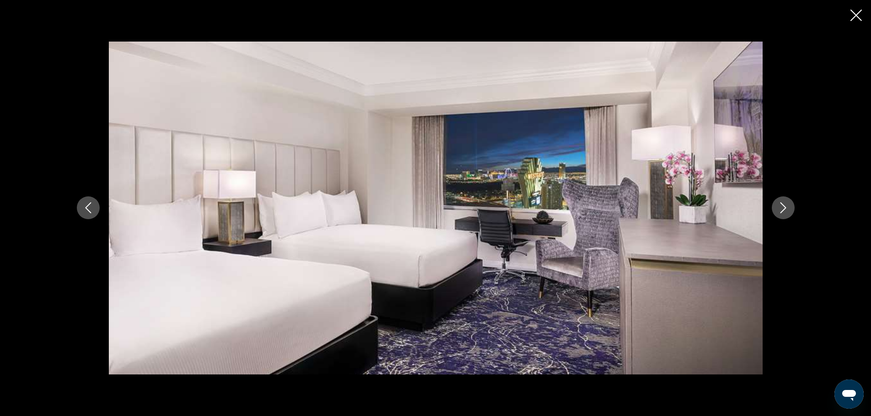
click at [782, 205] on icon "Next image" at bounding box center [783, 208] width 6 height 11
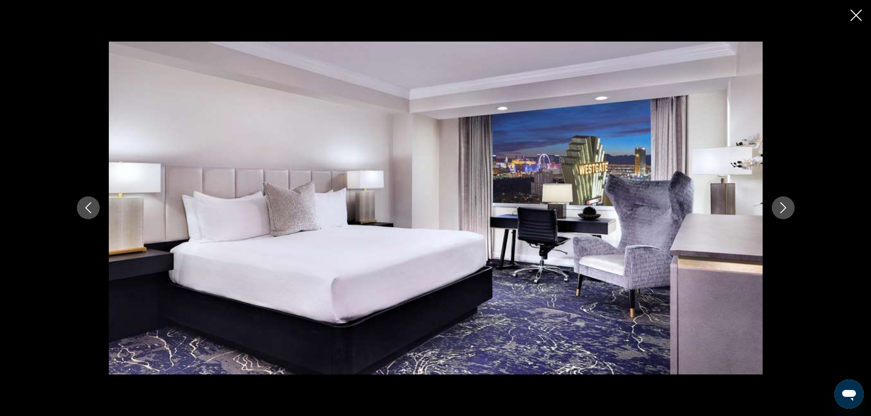
click at [782, 205] on icon "Next image" at bounding box center [783, 208] width 6 height 11
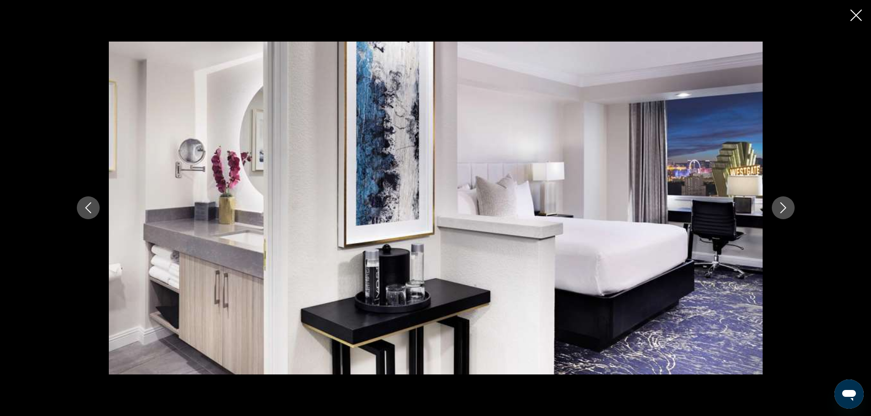
click at [782, 205] on icon "Next image" at bounding box center [783, 208] width 6 height 11
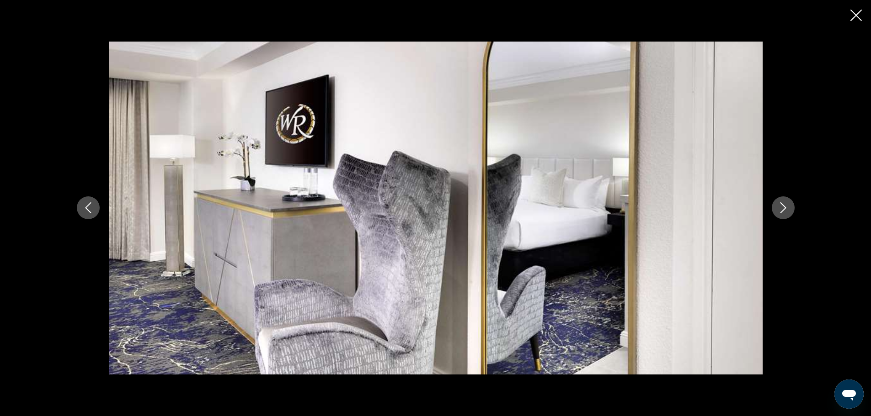
click at [782, 205] on icon "Next image" at bounding box center [783, 208] width 6 height 11
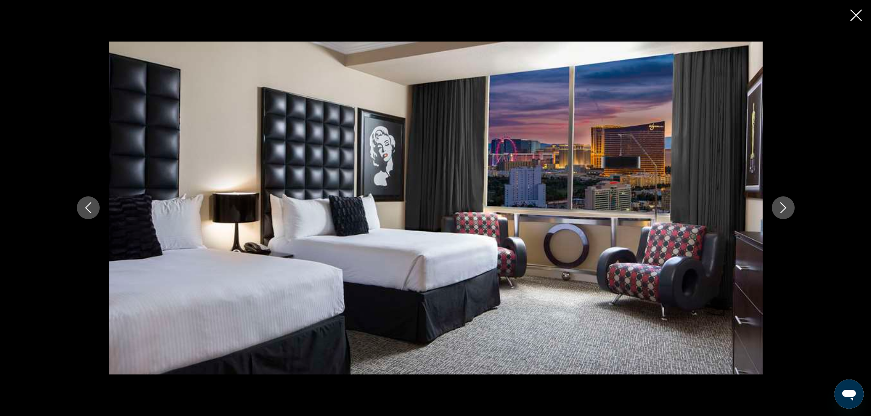
click at [782, 205] on icon "Next image" at bounding box center [783, 208] width 6 height 11
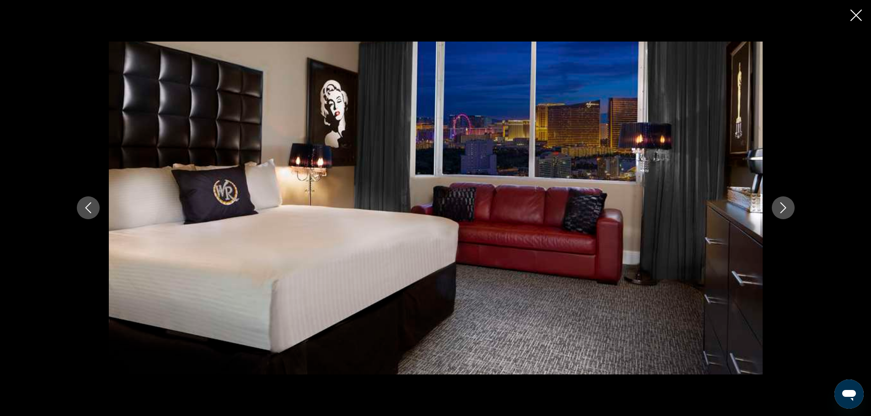
click at [782, 205] on icon "Next image" at bounding box center [783, 208] width 6 height 11
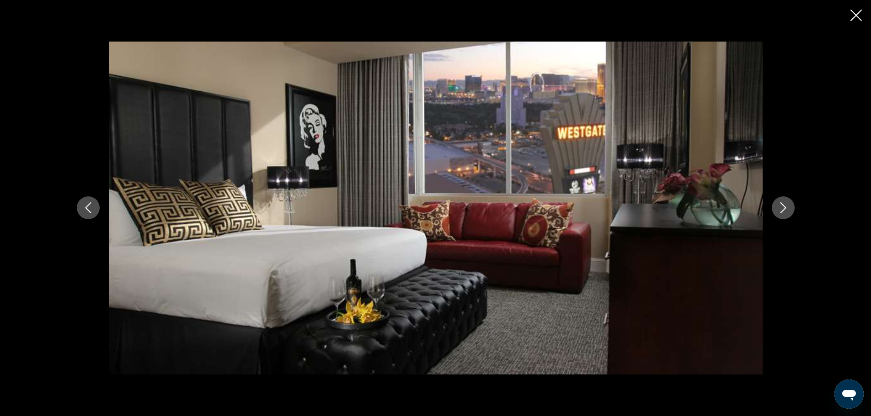
click at [782, 205] on icon "Next image" at bounding box center [783, 208] width 6 height 11
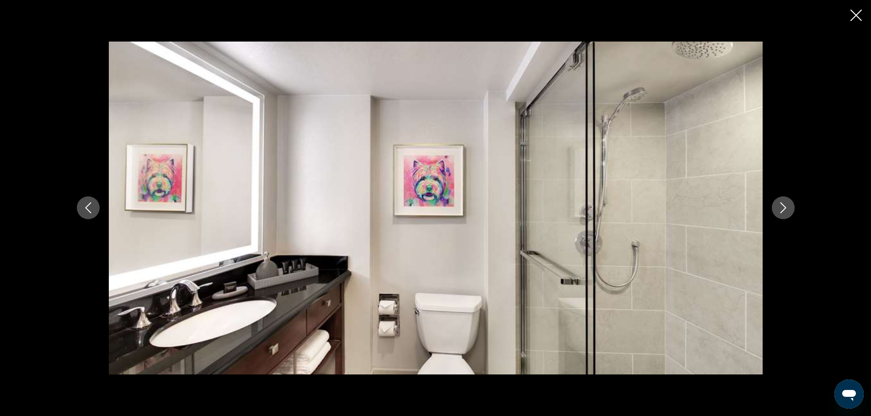
click at [782, 205] on icon "Next image" at bounding box center [783, 208] width 6 height 11
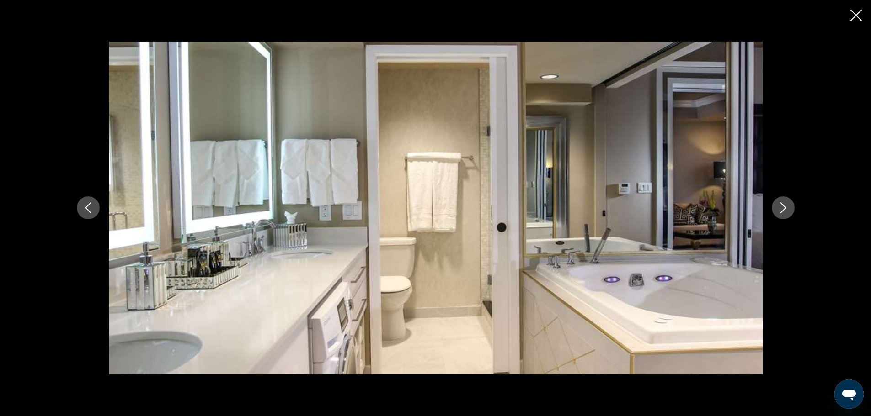
click at [782, 205] on icon "Next image" at bounding box center [783, 208] width 6 height 11
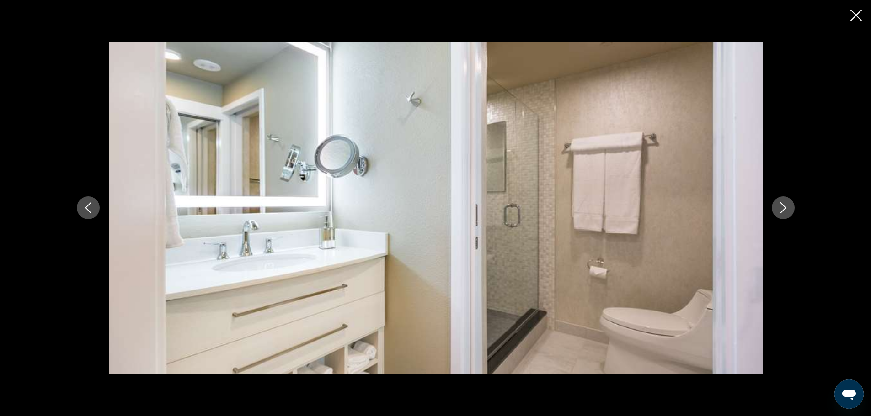
click at [782, 205] on icon "Next image" at bounding box center [783, 208] width 6 height 11
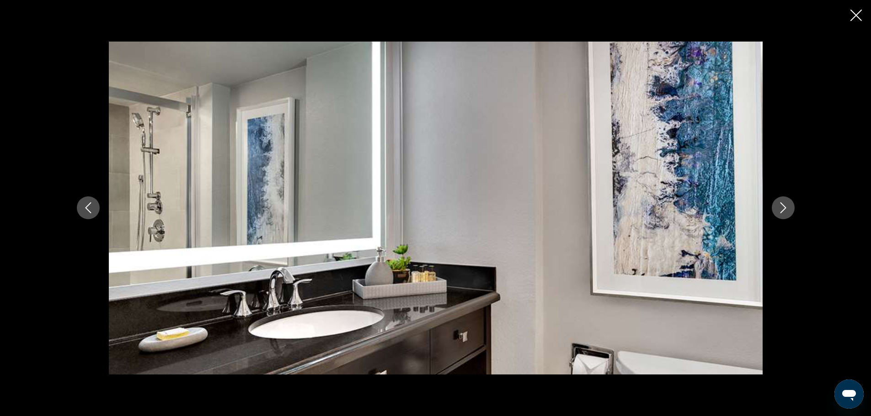
click at [782, 205] on icon "Next image" at bounding box center [783, 208] width 6 height 11
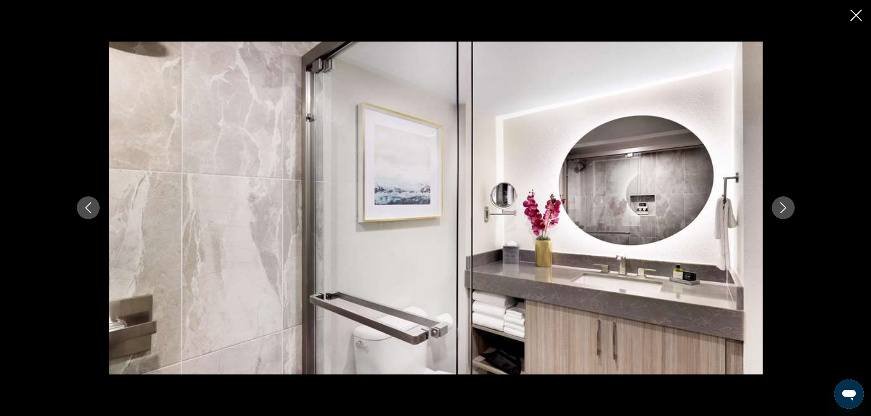
click at [782, 205] on icon "Next image" at bounding box center [783, 208] width 6 height 11
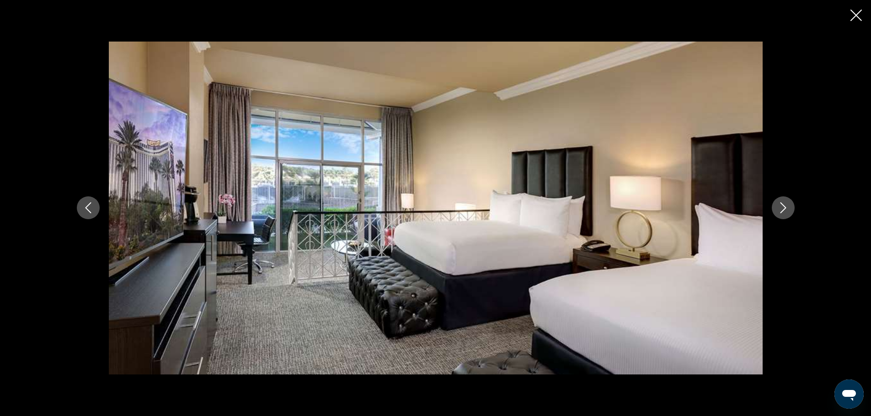
click at [782, 205] on icon "Next image" at bounding box center [783, 208] width 6 height 11
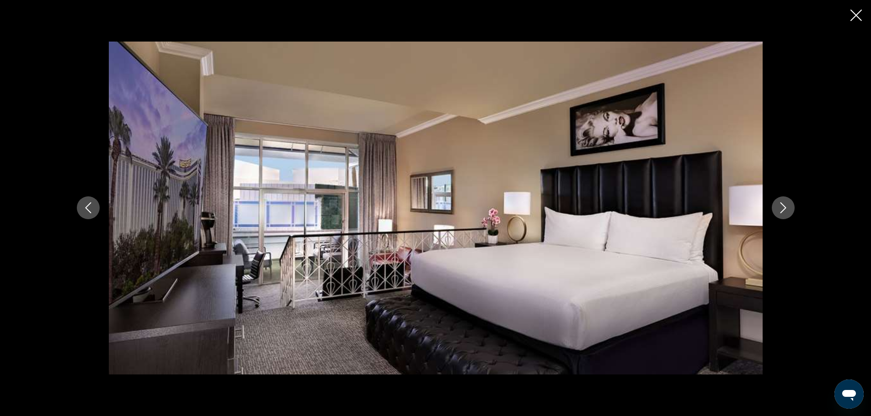
click at [782, 205] on icon "Next image" at bounding box center [783, 208] width 6 height 11
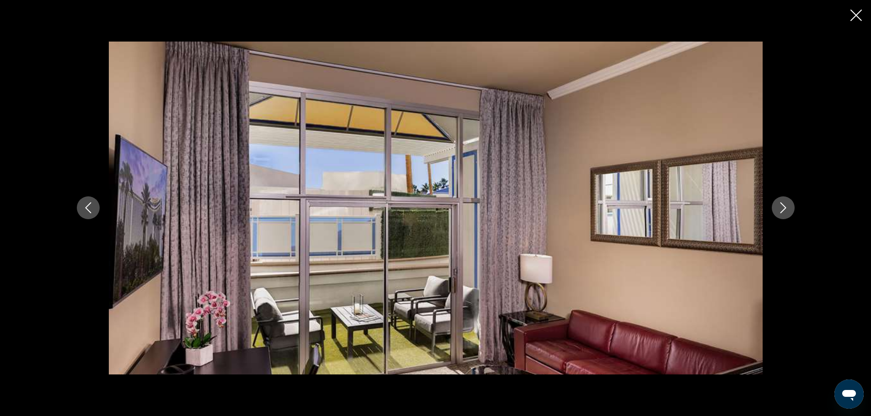
click at [782, 205] on icon "Next image" at bounding box center [783, 208] width 6 height 11
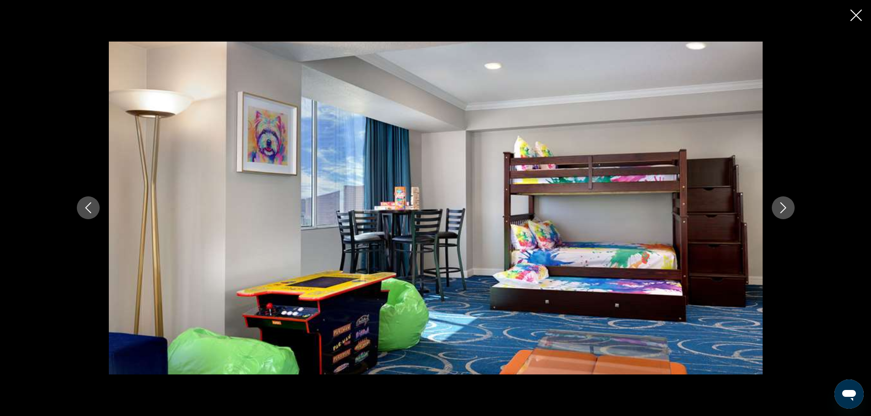
click at [782, 205] on icon "Next image" at bounding box center [783, 208] width 6 height 11
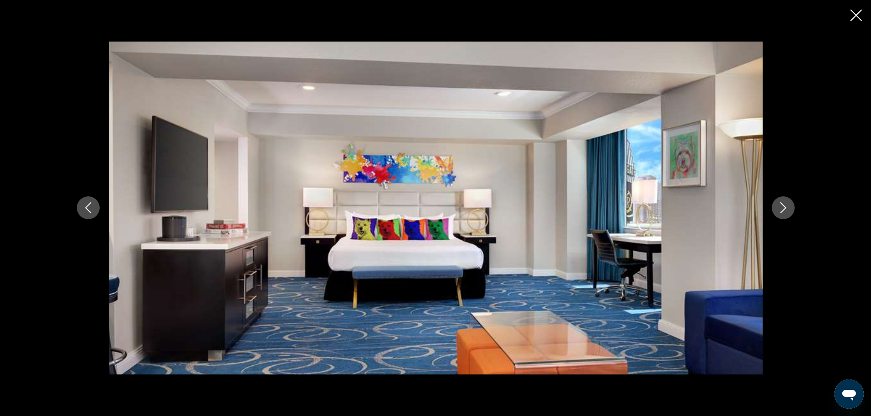
click at [782, 205] on icon "Next image" at bounding box center [783, 208] width 6 height 11
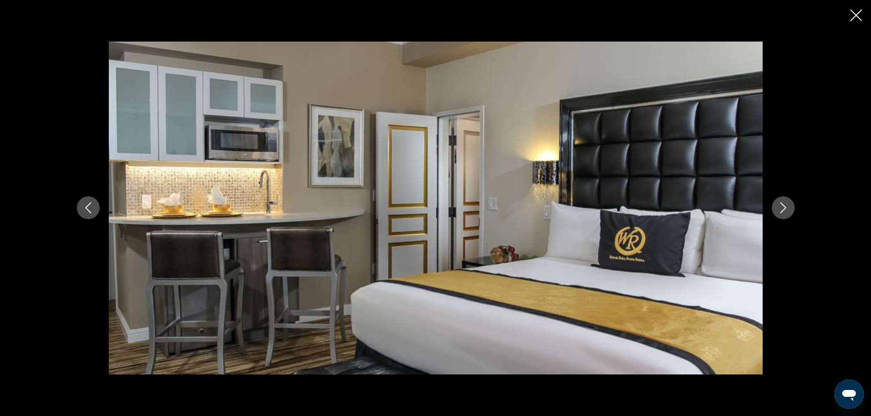
click at [782, 205] on icon "Next image" at bounding box center [783, 208] width 6 height 11
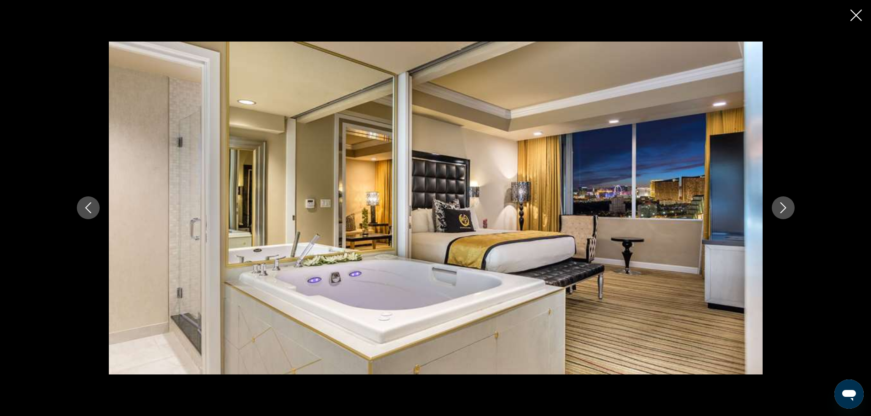
click at [782, 205] on icon "Next image" at bounding box center [783, 208] width 6 height 11
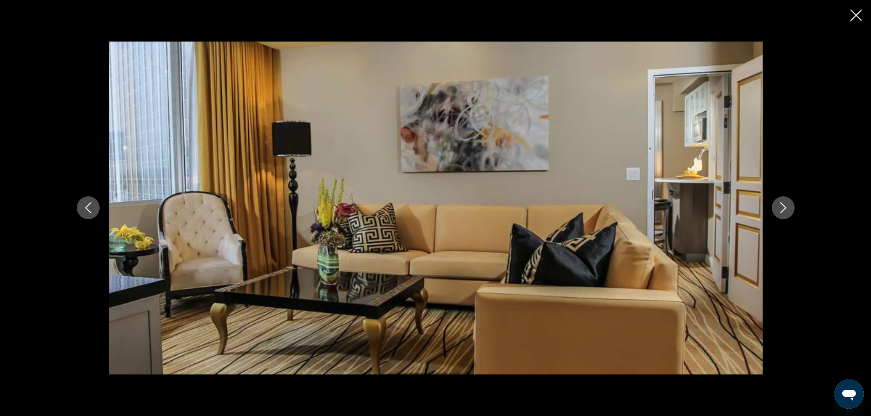
click at [782, 205] on icon "Next image" at bounding box center [783, 208] width 6 height 11
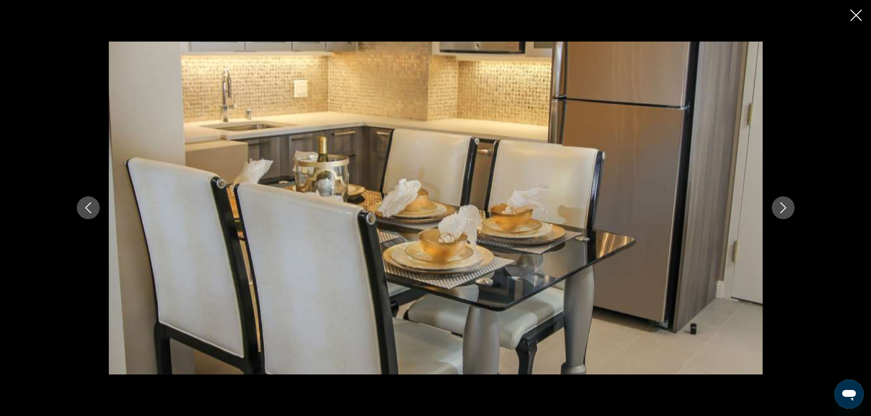
click at [782, 205] on icon "Next image" at bounding box center [783, 208] width 6 height 11
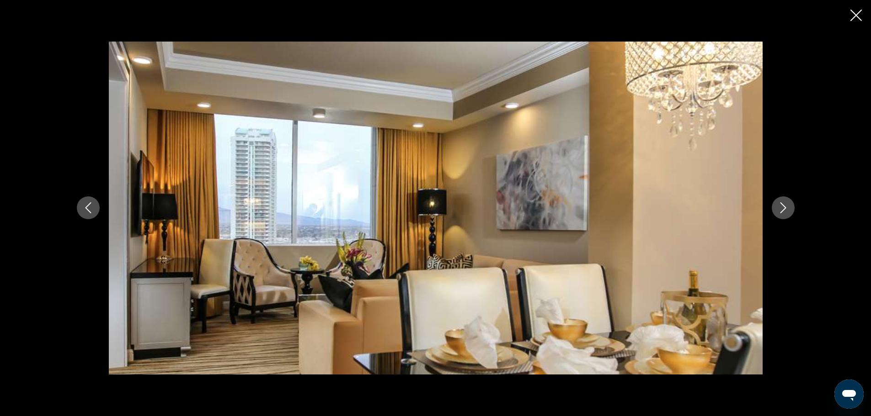
click at [782, 205] on icon "Next image" at bounding box center [783, 208] width 6 height 11
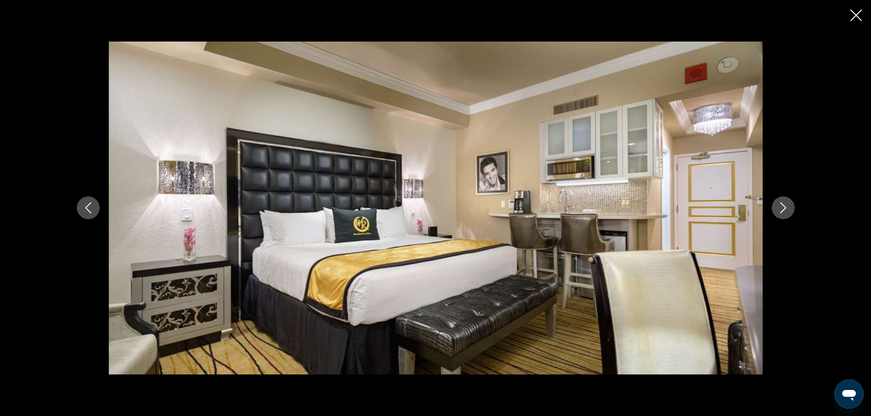
click at [782, 205] on icon "Next image" at bounding box center [783, 208] width 6 height 11
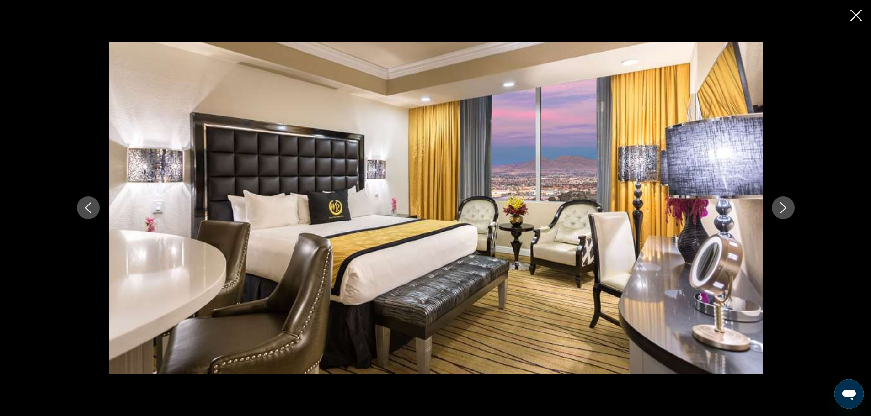
click at [782, 205] on icon "Next image" at bounding box center [783, 208] width 6 height 11
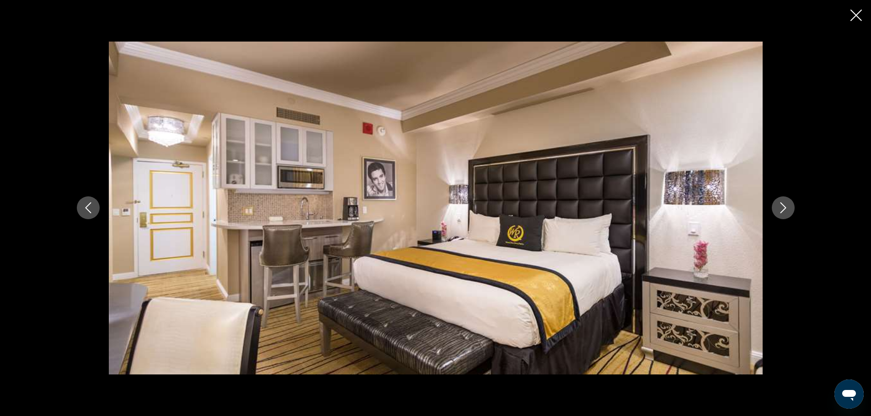
click at [782, 205] on icon "Next image" at bounding box center [783, 208] width 6 height 11
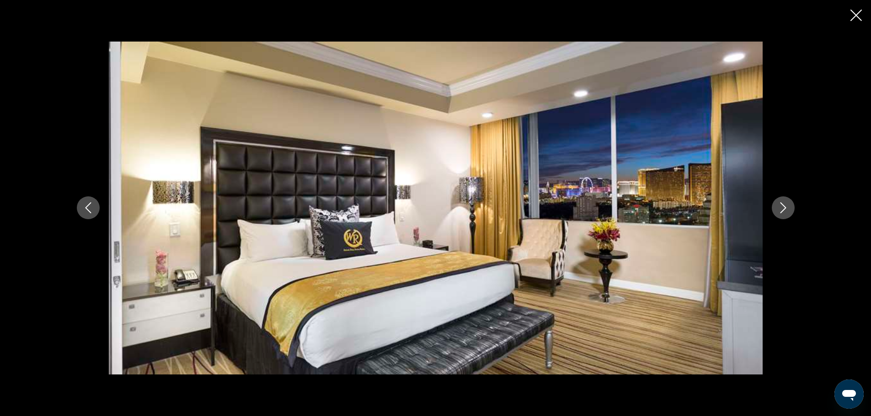
click at [782, 205] on icon "Next image" at bounding box center [783, 208] width 6 height 11
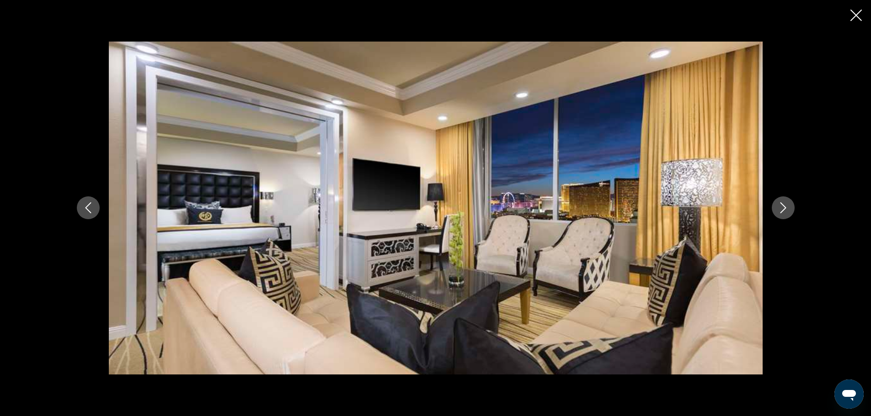
click at [782, 205] on icon "Next image" at bounding box center [783, 208] width 6 height 11
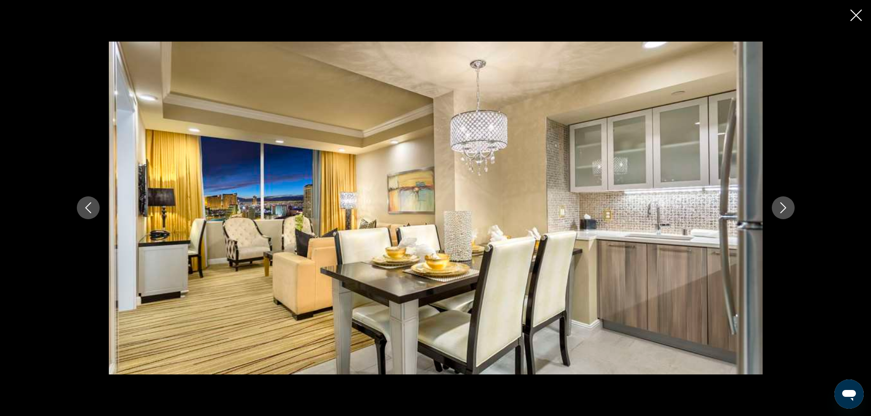
click at [782, 205] on icon "Next image" at bounding box center [783, 208] width 6 height 11
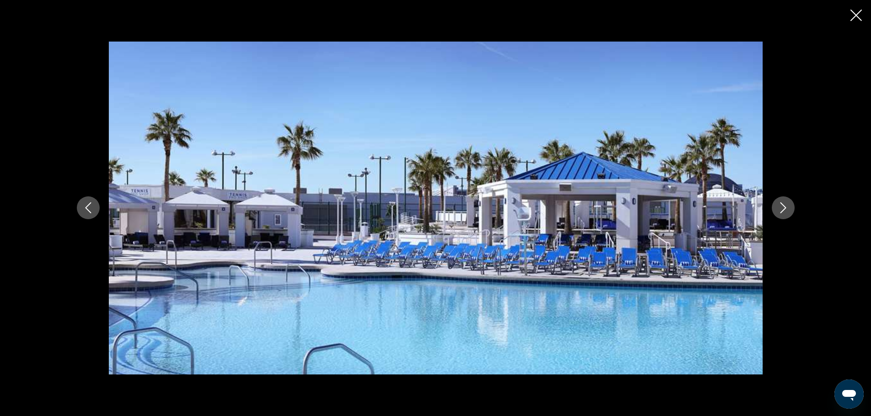
click at [782, 205] on icon "Next image" at bounding box center [783, 208] width 6 height 11
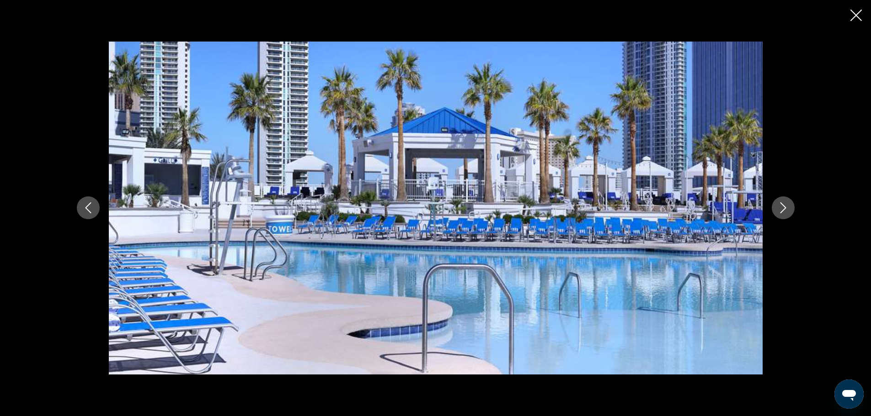
click at [782, 205] on icon "Next image" at bounding box center [783, 208] width 6 height 11
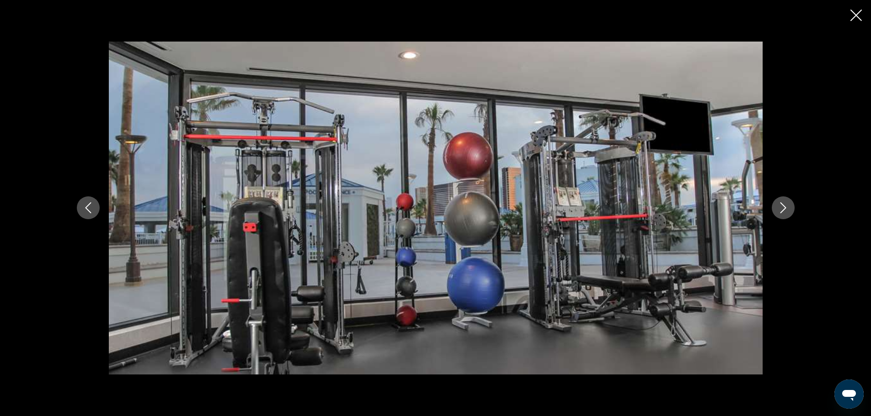
click at [782, 205] on icon "Next image" at bounding box center [783, 208] width 6 height 11
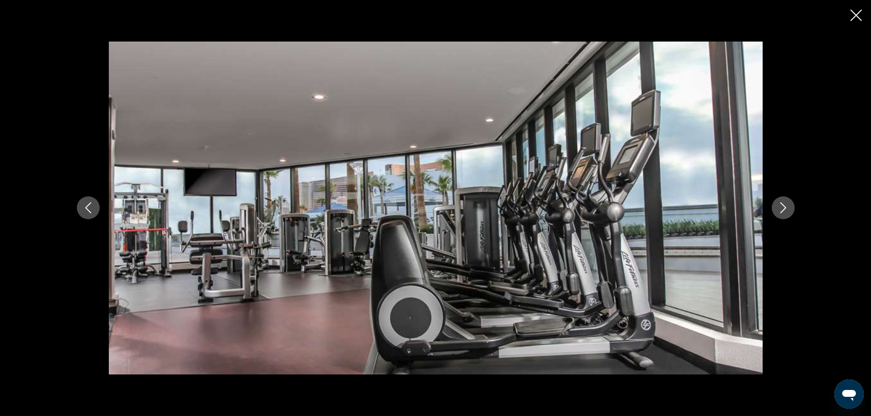
click at [782, 205] on icon "Next image" at bounding box center [783, 208] width 6 height 11
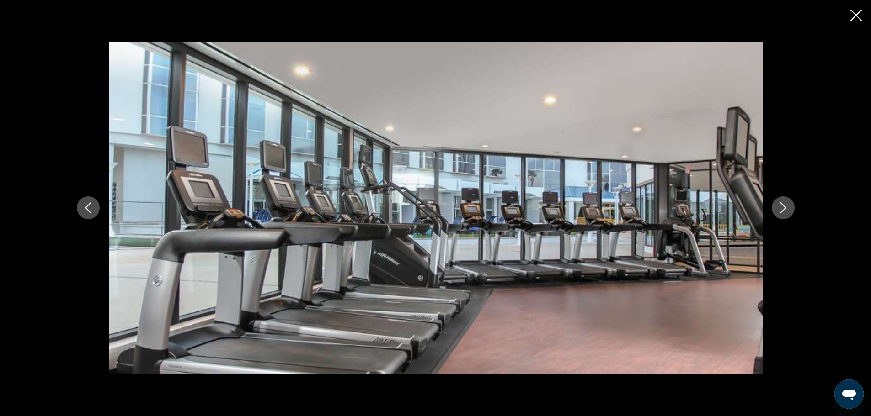
click at [782, 205] on icon "Next image" at bounding box center [783, 208] width 6 height 11
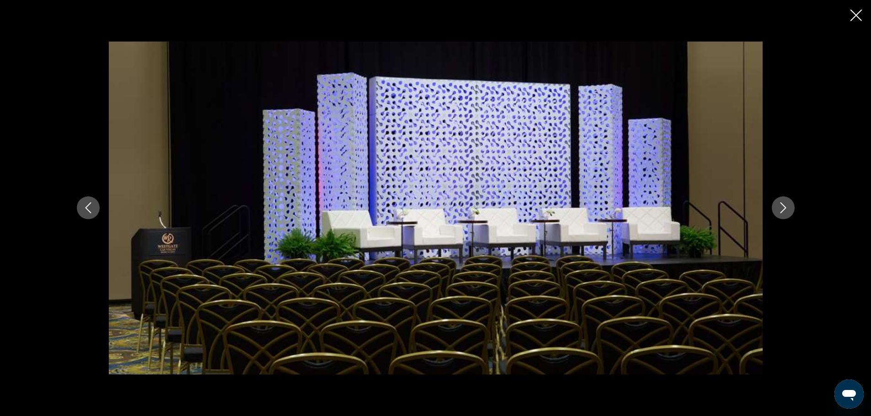
click at [782, 205] on icon "Next image" at bounding box center [783, 208] width 6 height 11
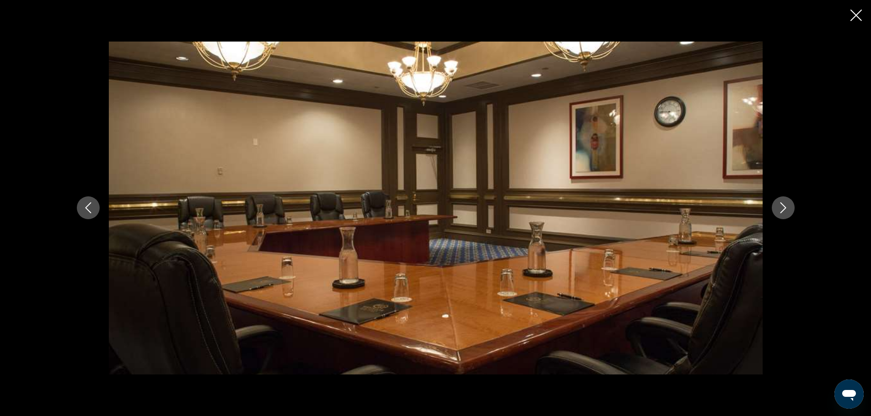
click at [782, 205] on icon "Next image" at bounding box center [783, 208] width 6 height 11
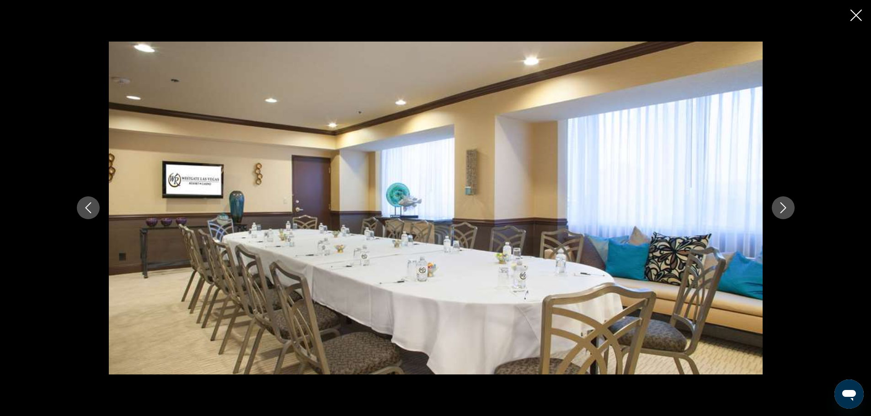
click at [782, 205] on icon "Next image" at bounding box center [783, 208] width 6 height 11
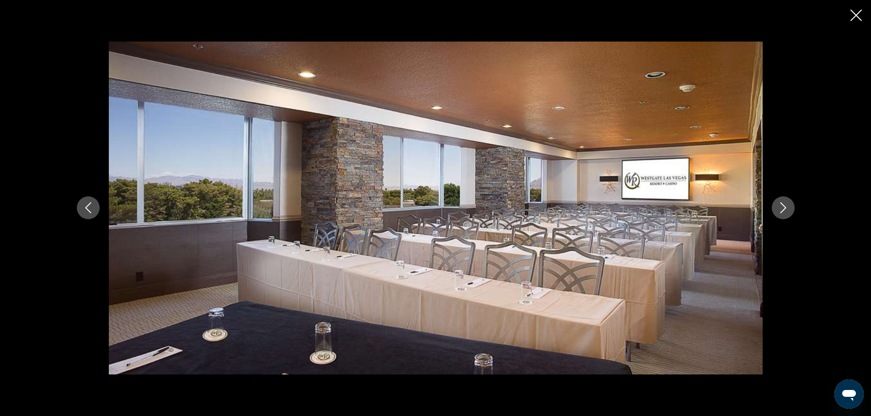
click at [782, 205] on icon "Next image" at bounding box center [783, 208] width 6 height 11
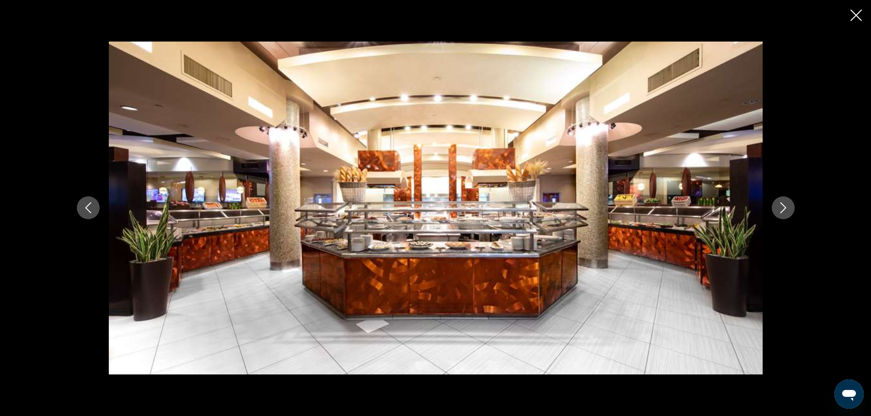
click at [782, 205] on icon "Next image" at bounding box center [783, 208] width 6 height 11
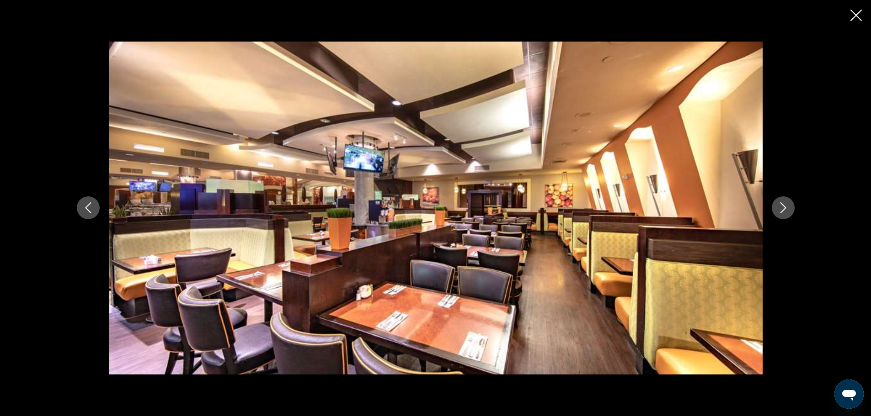
click at [782, 205] on icon "Next image" at bounding box center [783, 208] width 6 height 11
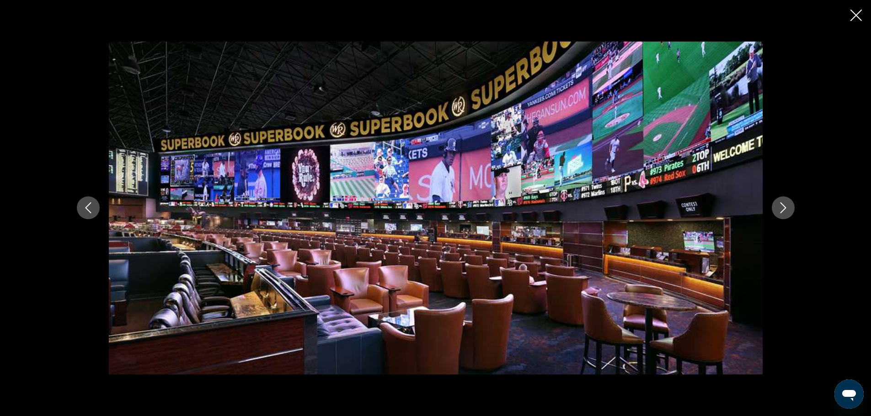
click at [782, 205] on icon "Next image" at bounding box center [783, 208] width 6 height 11
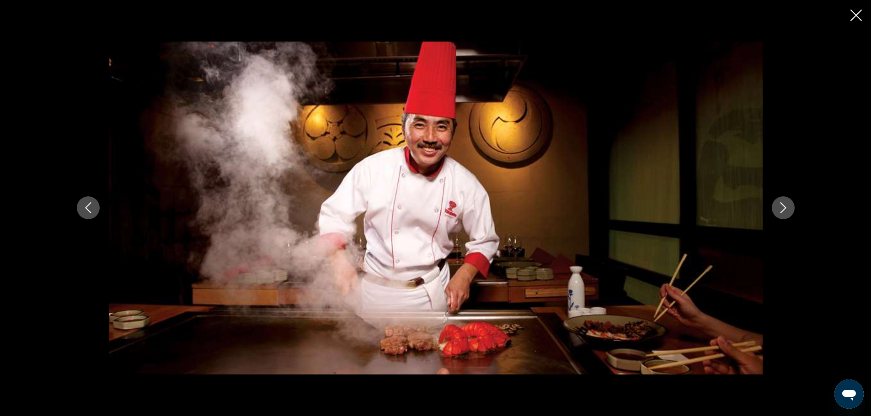
click at [782, 205] on icon "Next image" at bounding box center [783, 208] width 6 height 11
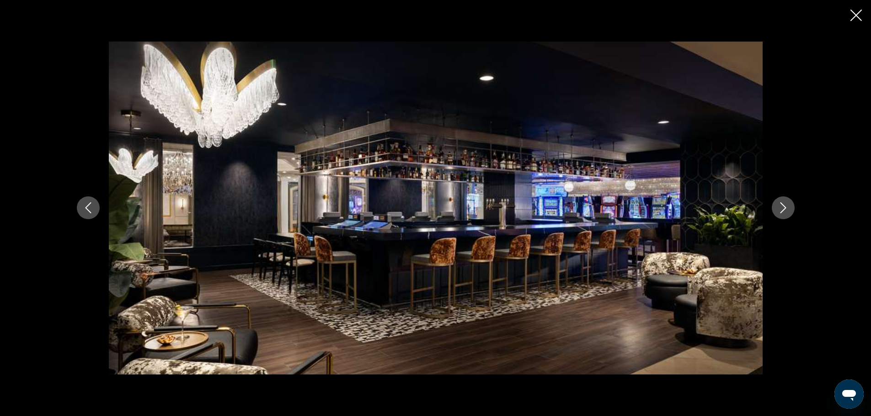
click at [782, 205] on icon "Next image" at bounding box center [783, 208] width 6 height 11
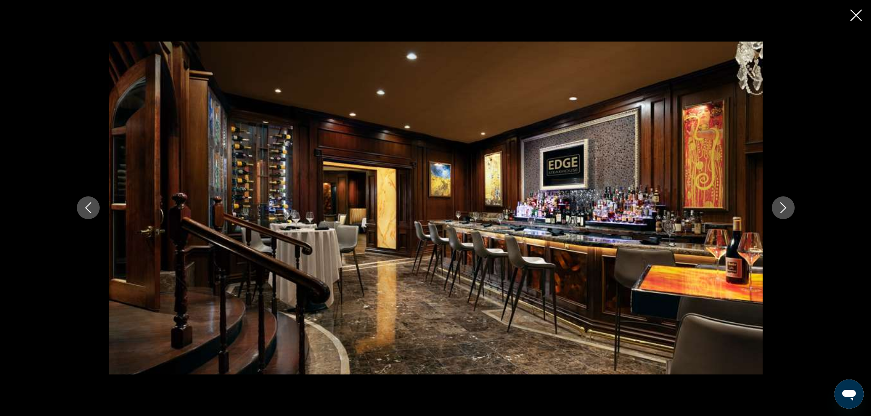
click at [782, 205] on icon "Next image" at bounding box center [783, 208] width 6 height 11
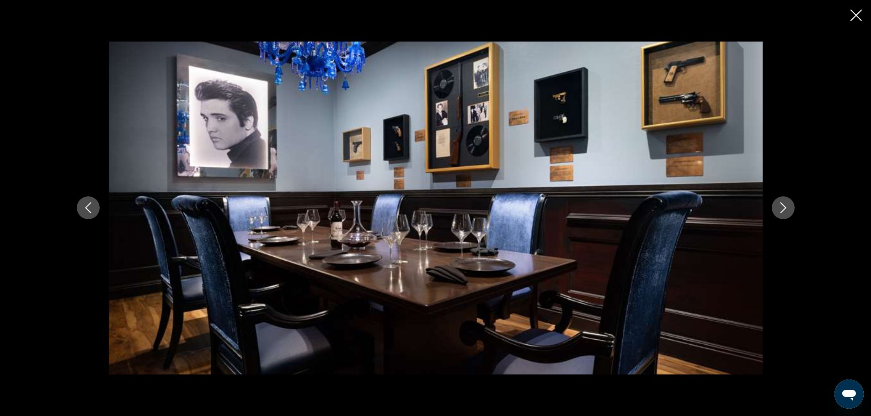
click at [782, 205] on icon "Next image" at bounding box center [783, 208] width 6 height 11
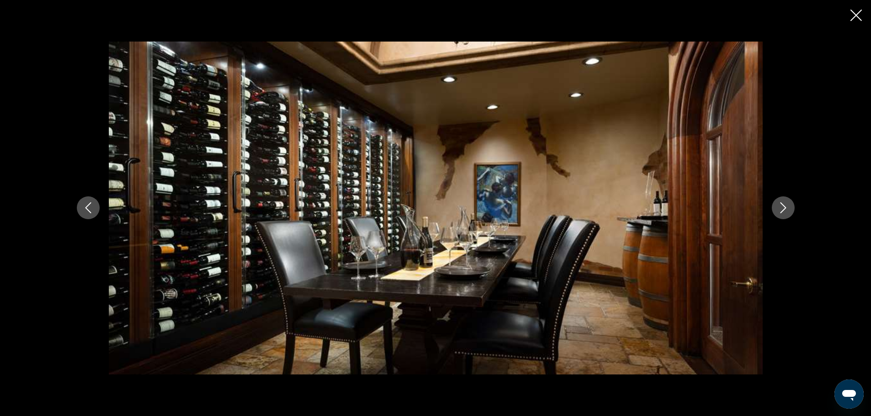
click at [782, 205] on icon "Next image" at bounding box center [783, 208] width 6 height 11
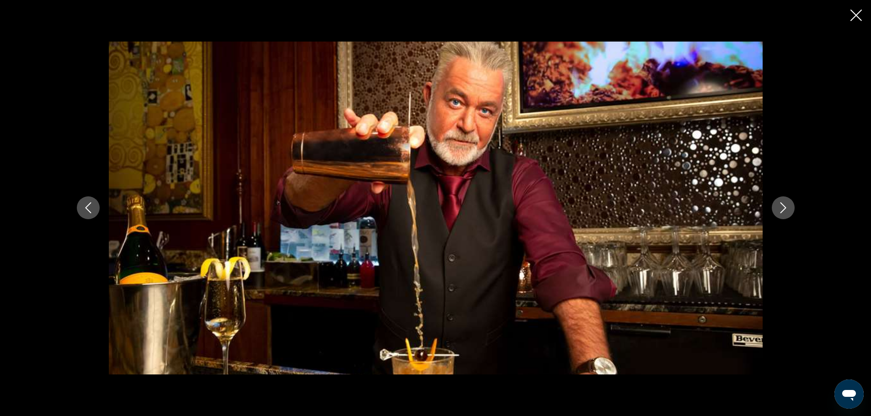
click at [782, 205] on icon "Next image" at bounding box center [783, 208] width 6 height 11
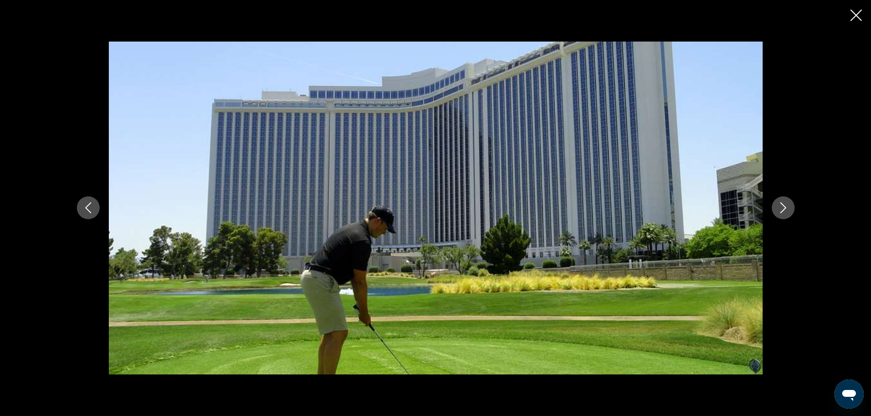
click at [782, 205] on icon "Next image" at bounding box center [783, 208] width 6 height 11
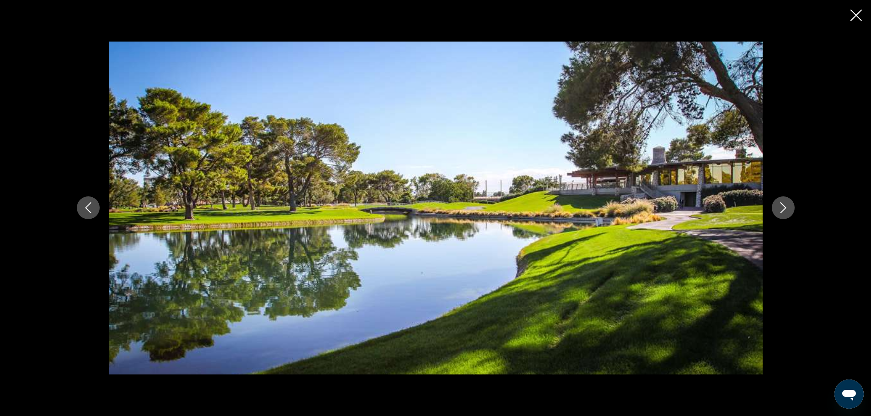
click at [782, 205] on icon "Next image" at bounding box center [783, 208] width 6 height 11
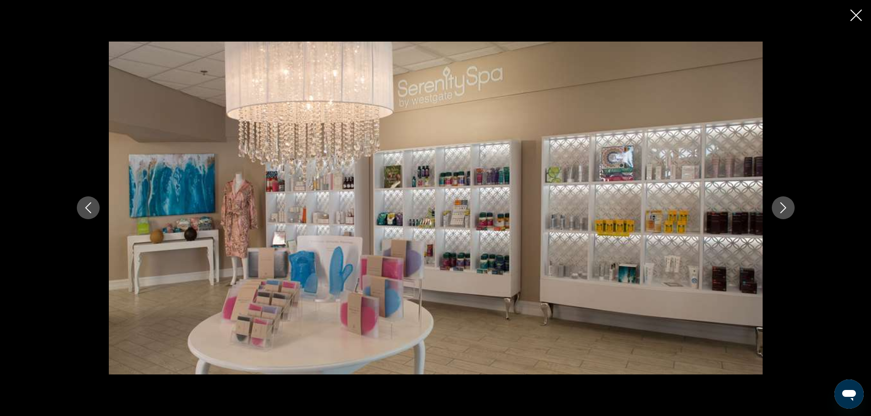
click at [782, 205] on icon "Next image" at bounding box center [783, 208] width 6 height 11
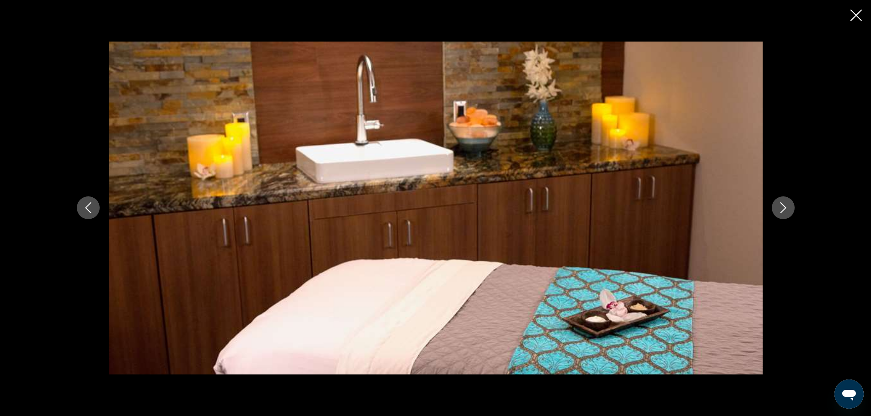
click at [782, 205] on icon "Next image" at bounding box center [783, 208] width 6 height 11
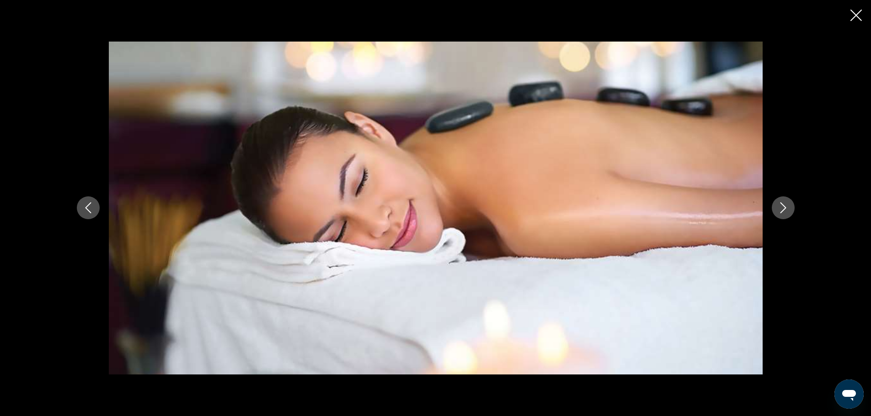
click at [782, 205] on icon "Next image" at bounding box center [783, 208] width 6 height 11
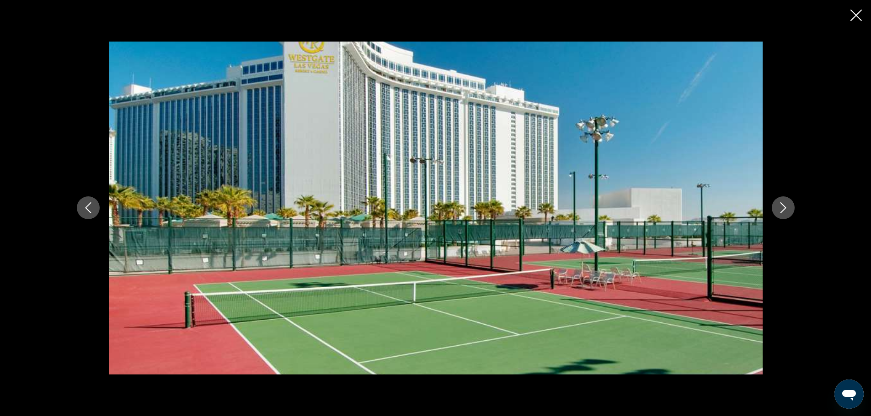
click at [782, 205] on icon "Next image" at bounding box center [783, 208] width 6 height 11
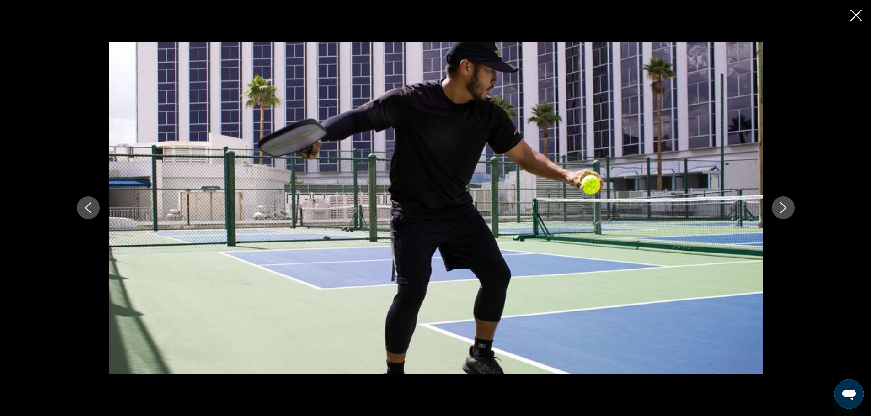
click at [782, 205] on icon "Next image" at bounding box center [783, 208] width 6 height 11
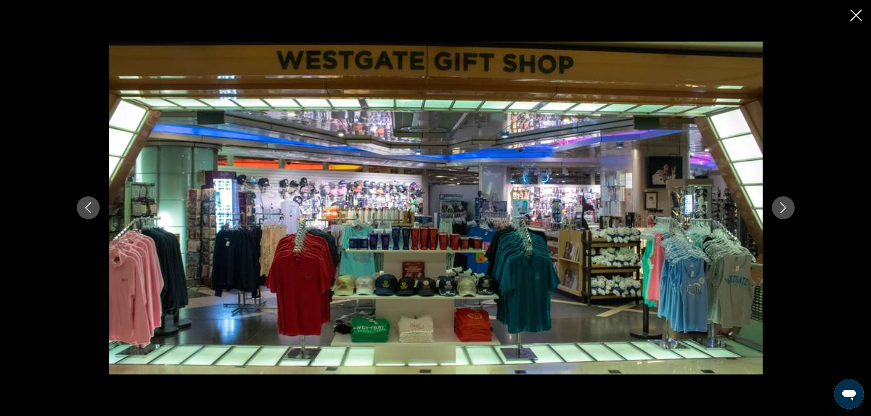
click at [782, 205] on icon "Next image" at bounding box center [783, 208] width 6 height 11
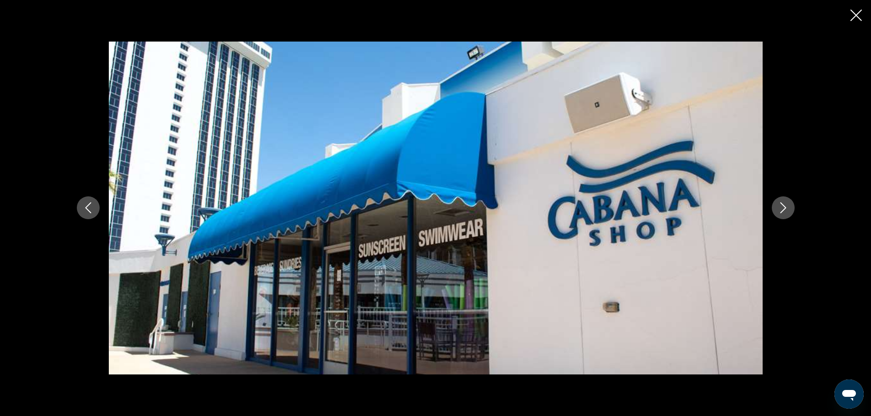
click at [782, 205] on icon "Next image" at bounding box center [783, 208] width 6 height 11
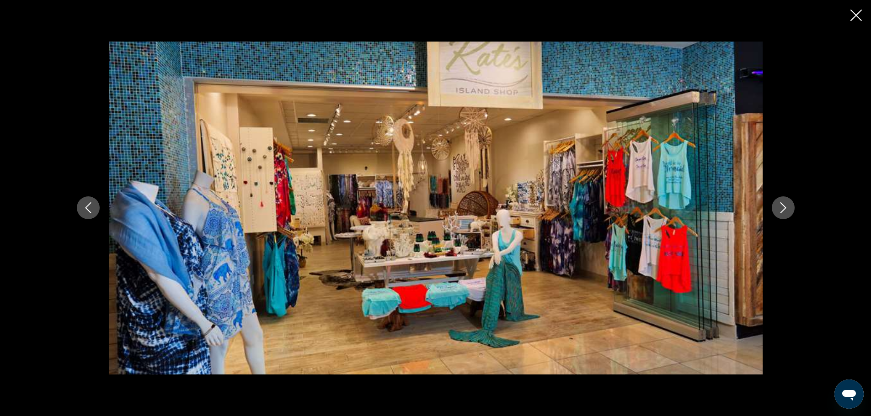
click at [782, 205] on icon "Next image" at bounding box center [783, 208] width 6 height 11
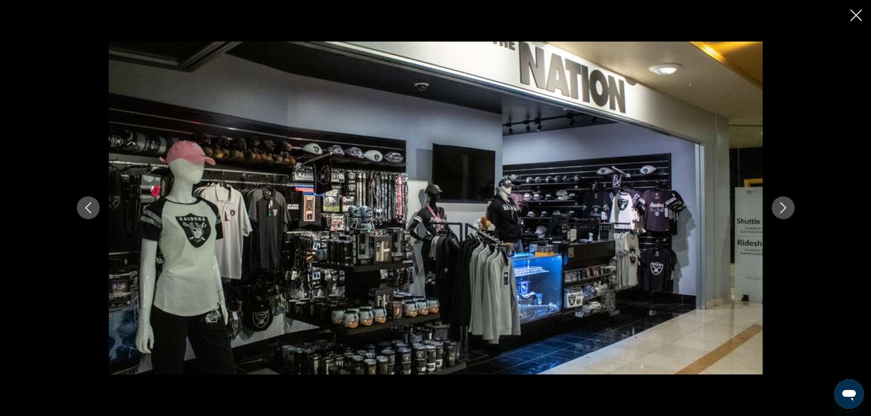
click at [782, 205] on icon "Next image" at bounding box center [783, 208] width 6 height 11
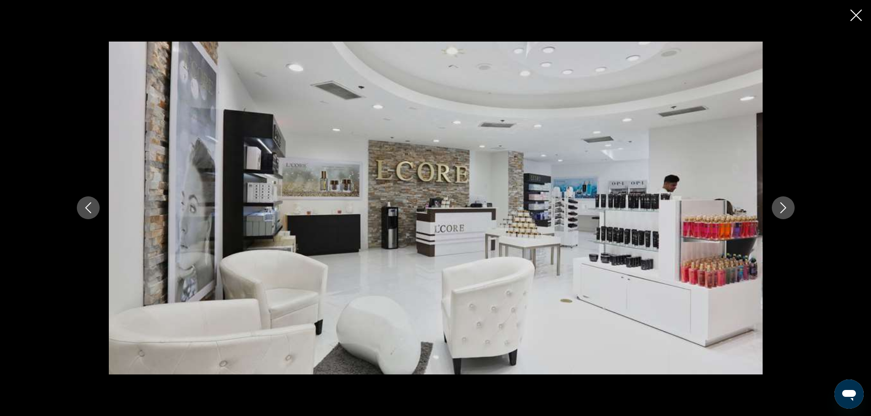
click at [782, 205] on icon "Next image" at bounding box center [783, 208] width 6 height 11
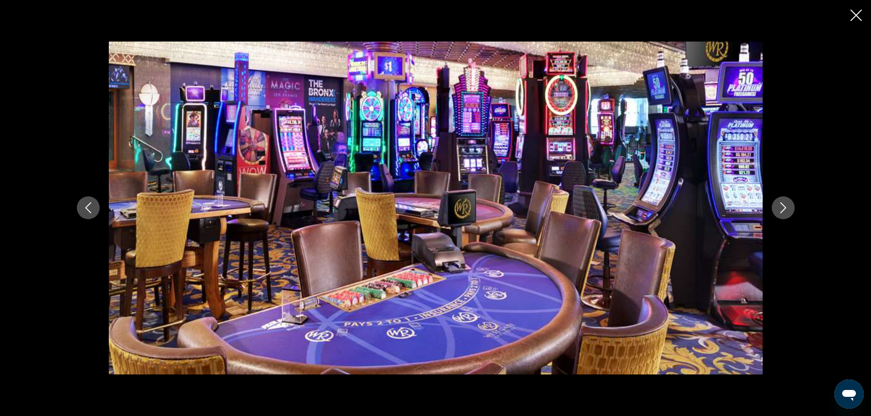
click at [782, 205] on icon "Next image" at bounding box center [783, 208] width 6 height 11
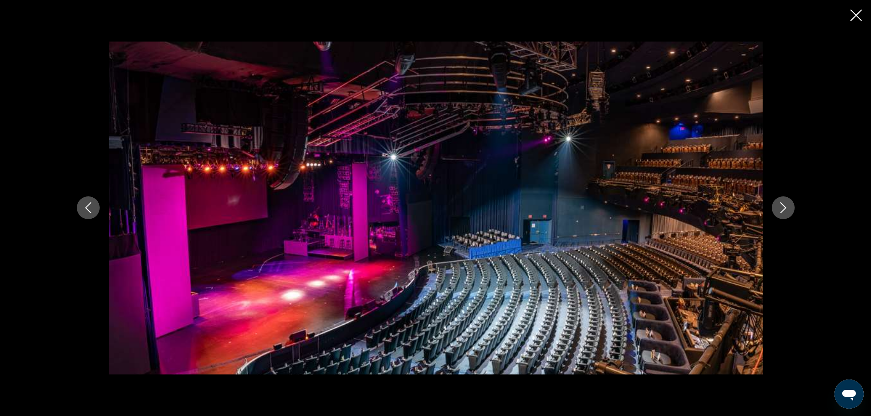
click at [782, 205] on icon "Next image" at bounding box center [783, 208] width 6 height 11
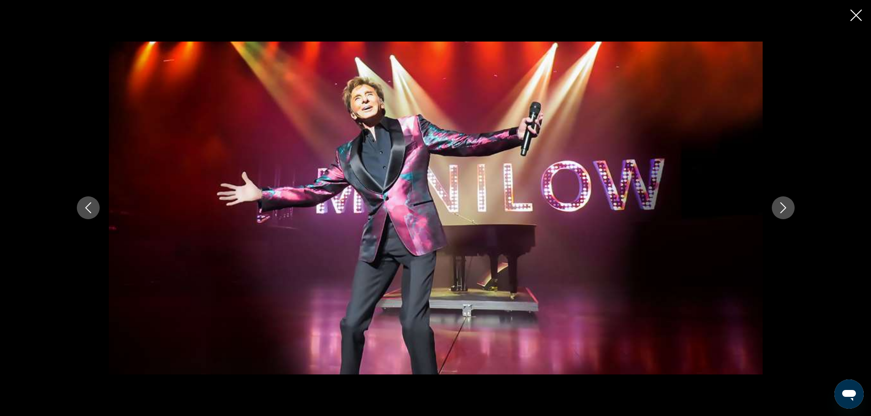
click at [782, 205] on icon "Next image" at bounding box center [783, 208] width 6 height 11
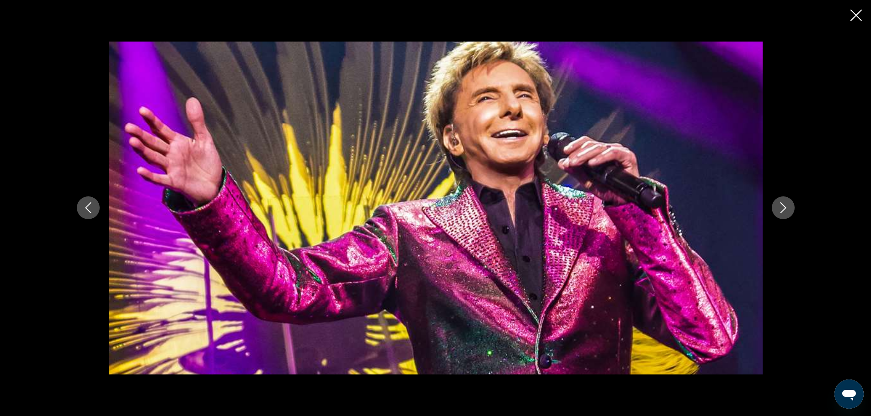
click at [782, 205] on icon "Next image" at bounding box center [783, 208] width 6 height 11
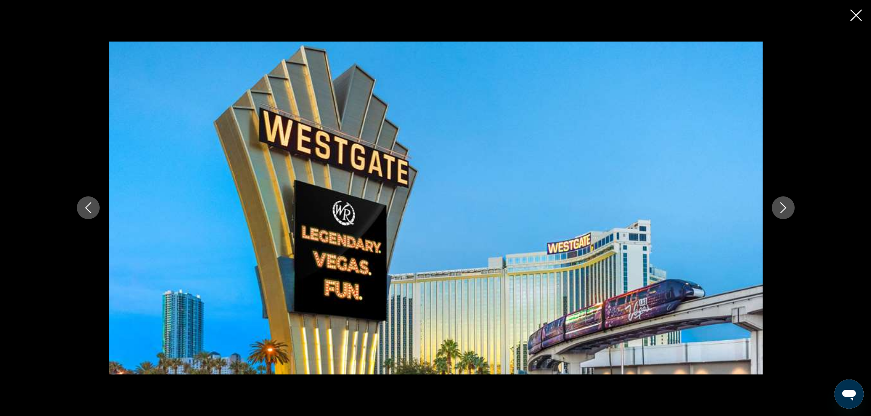
click at [782, 205] on icon "Next image" at bounding box center [783, 208] width 6 height 11
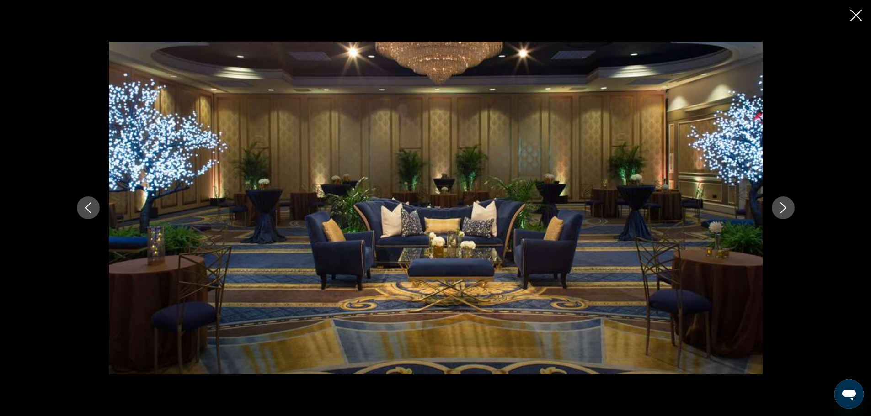
click at [782, 205] on icon "Next image" at bounding box center [783, 208] width 6 height 11
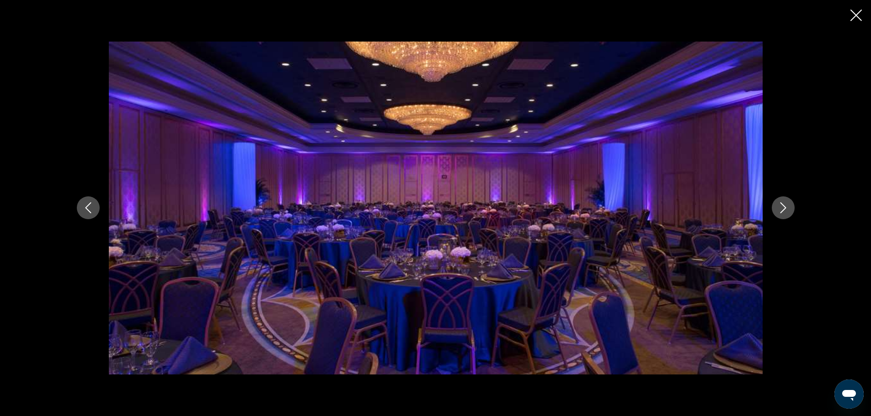
click at [856, 10] on icon "Close slideshow" at bounding box center [855, 15] width 11 height 11
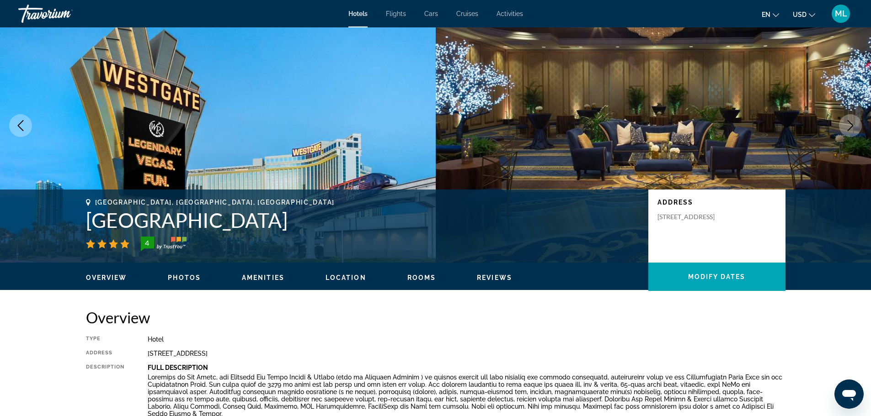
scroll to position [0, 0]
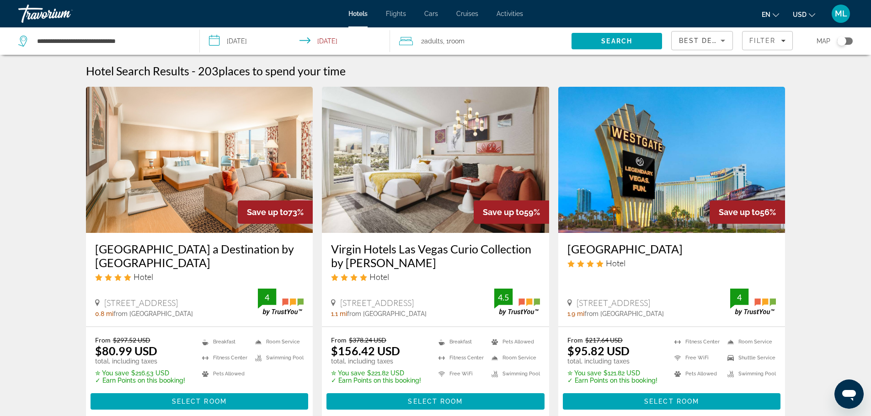
click at [444, 186] on img "Main content" at bounding box center [435, 160] width 227 height 146
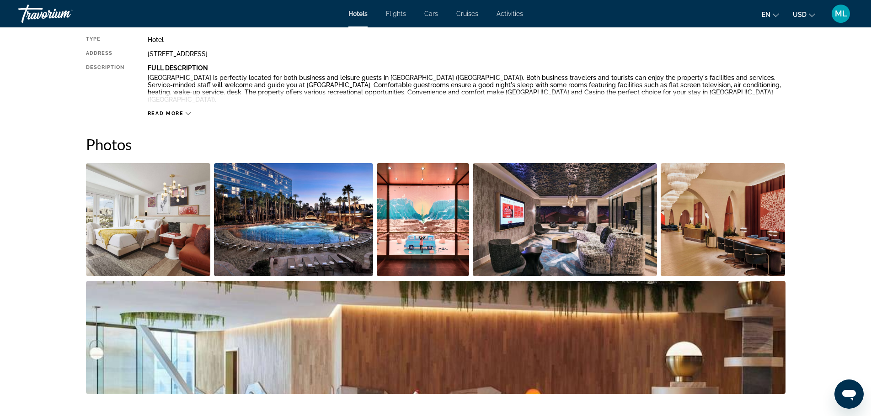
scroll to position [347, 0]
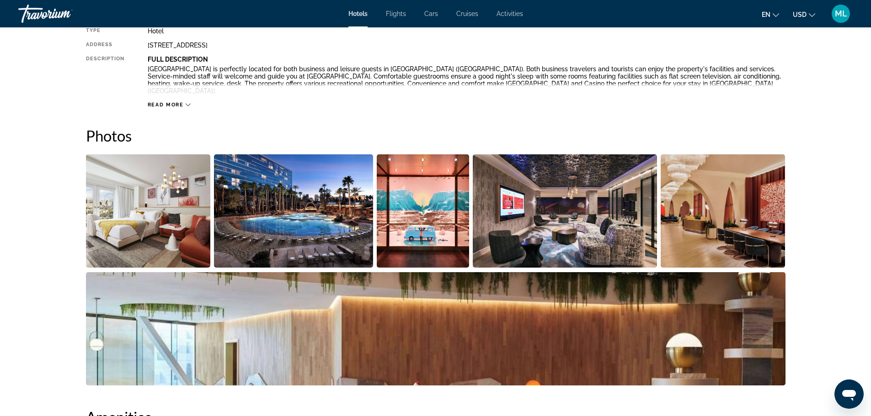
click at [181, 195] on img "Open full-screen image slider" at bounding box center [148, 210] width 125 height 113
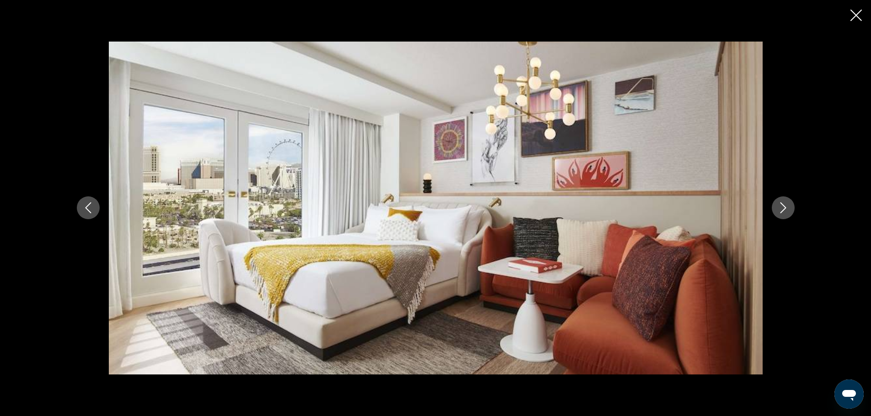
click at [784, 204] on icon "Next image" at bounding box center [782, 207] width 11 height 11
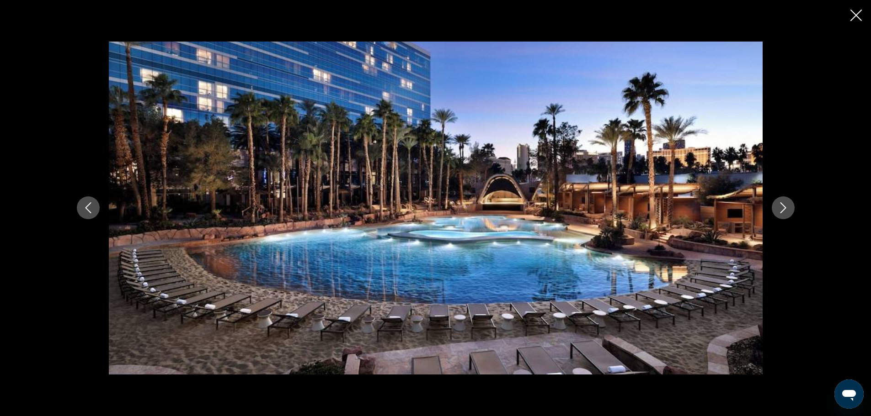
click at [784, 204] on icon "Next image" at bounding box center [782, 207] width 11 height 11
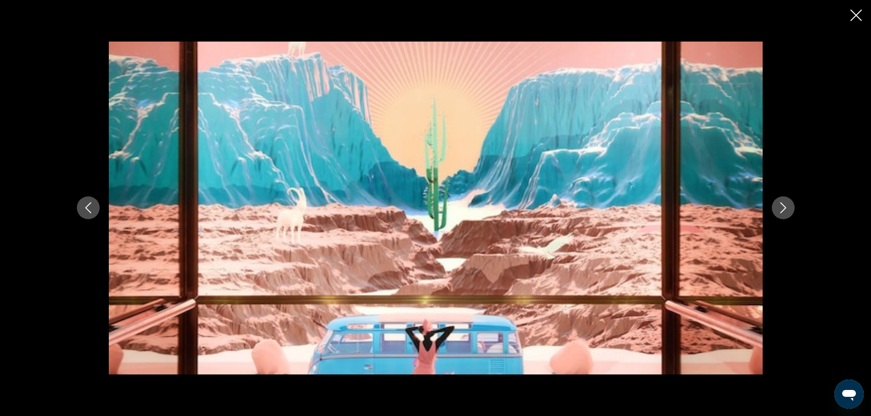
click at [784, 204] on icon "Next image" at bounding box center [782, 207] width 11 height 11
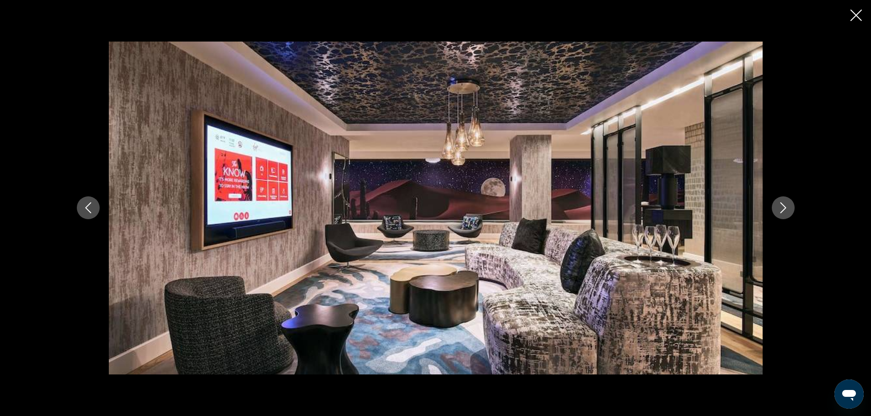
click at [784, 204] on icon "Next image" at bounding box center [782, 207] width 11 height 11
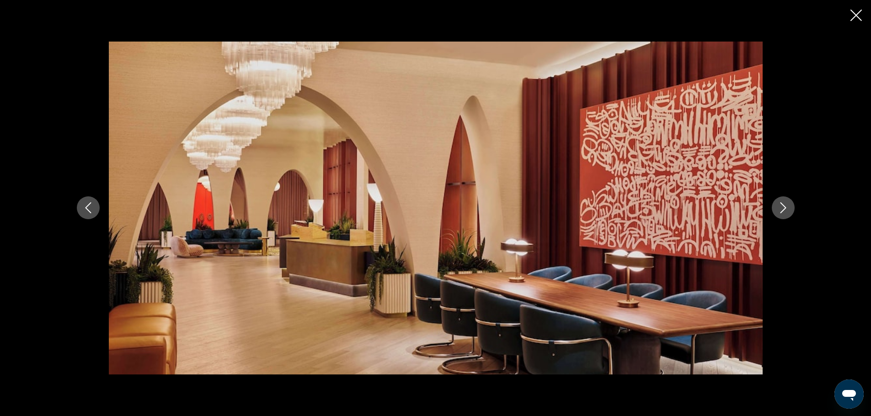
click at [784, 204] on icon "Next image" at bounding box center [782, 207] width 11 height 11
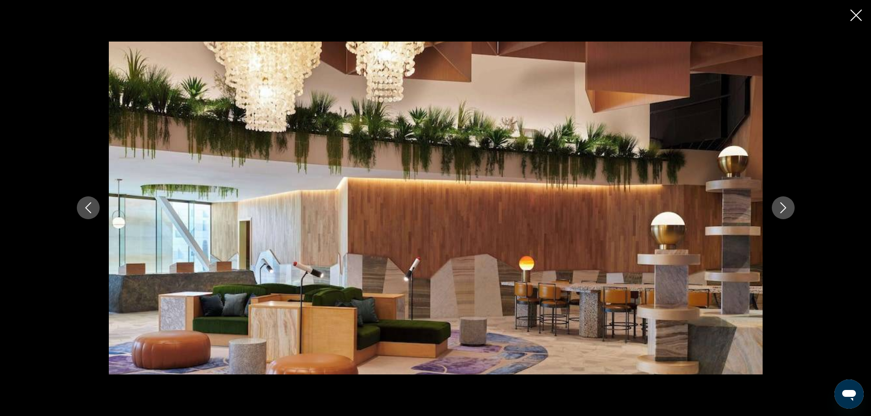
click at [784, 204] on icon "Next image" at bounding box center [782, 207] width 11 height 11
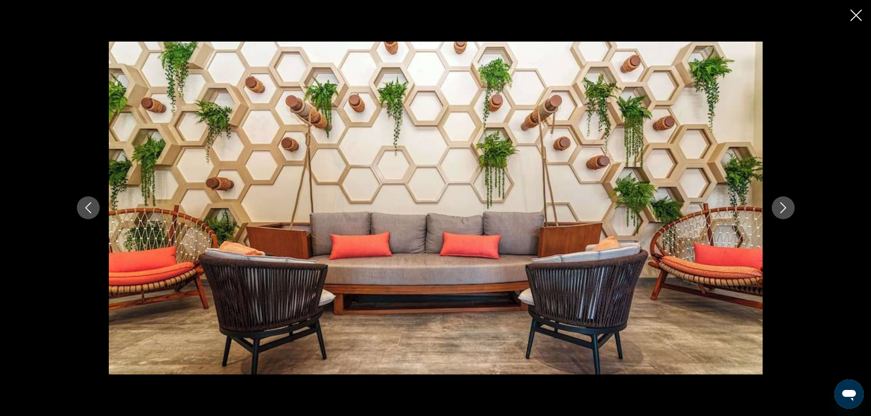
click at [784, 204] on icon "Next image" at bounding box center [782, 207] width 11 height 11
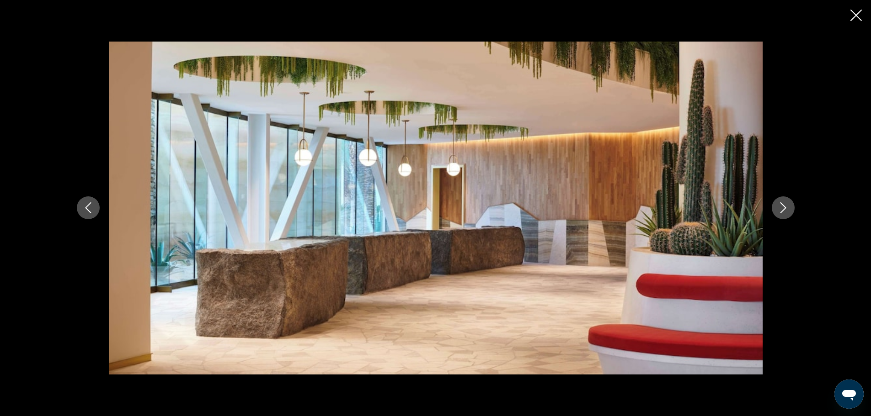
click at [784, 204] on icon "Next image" at bounding box center [782, 207] width 11 height 11
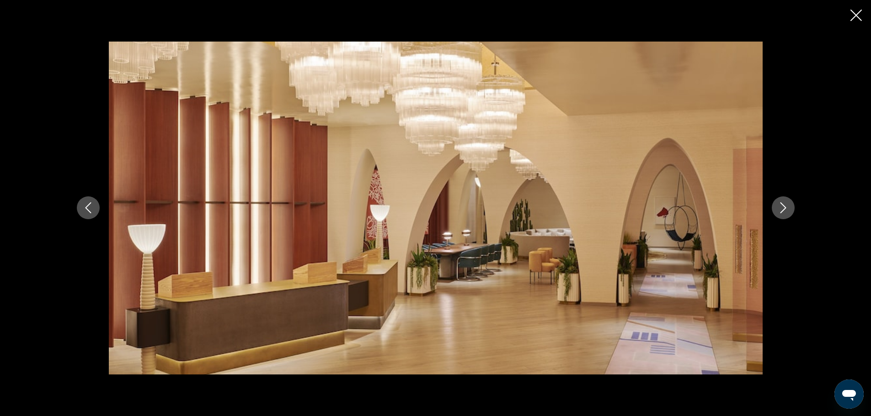
click at [784, 204] on icon "Next image" at bounding box center [782, 207] width 11 height 11
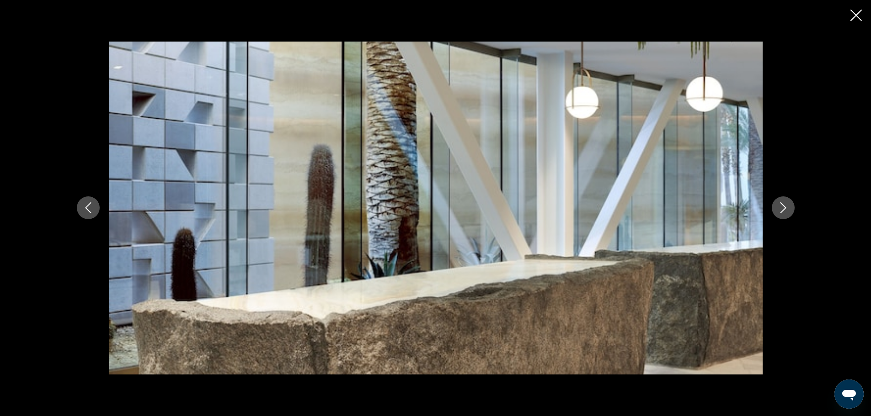
click at [784, 204] on icon "Next image" at bounding box center [782, 207] width 11 height 11
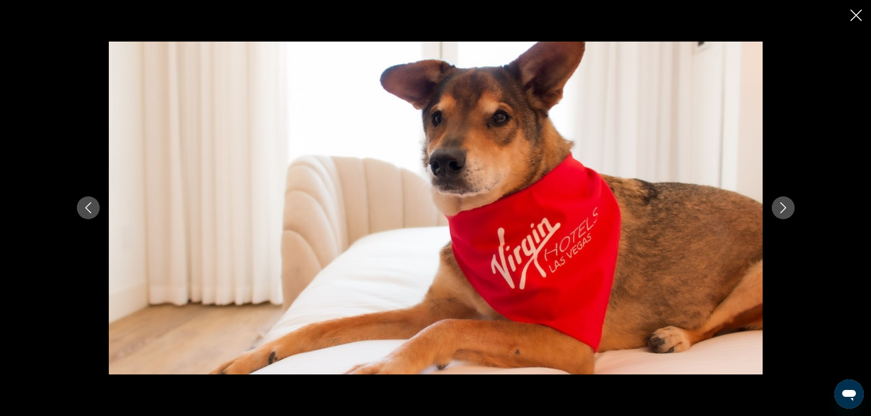
click at [784, 204] on icon "Next image" at bounding box center [782, 207] width 11 height 11
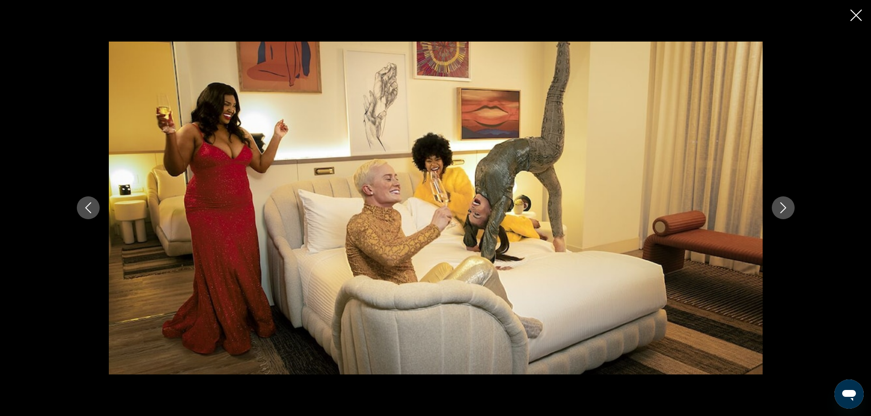
click at [784, 204] on icon "Next image" at bounding box center [782, 207] width 11 height 11
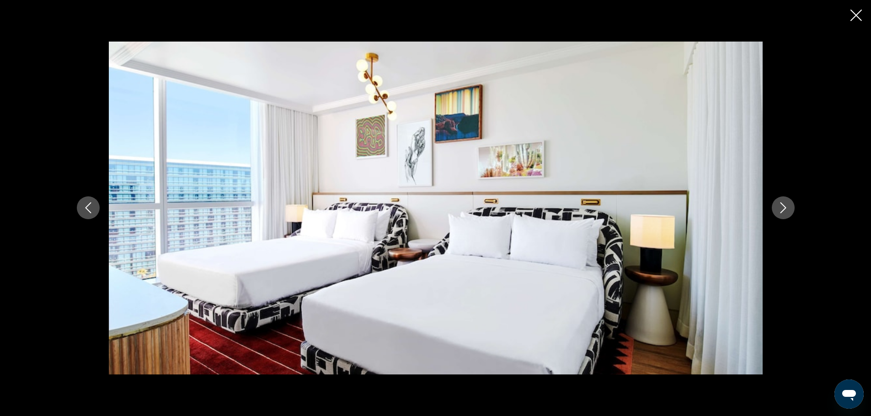
click at [784, 204] on icon "Next image" at bounding box center [782, 207] width 11 height 11
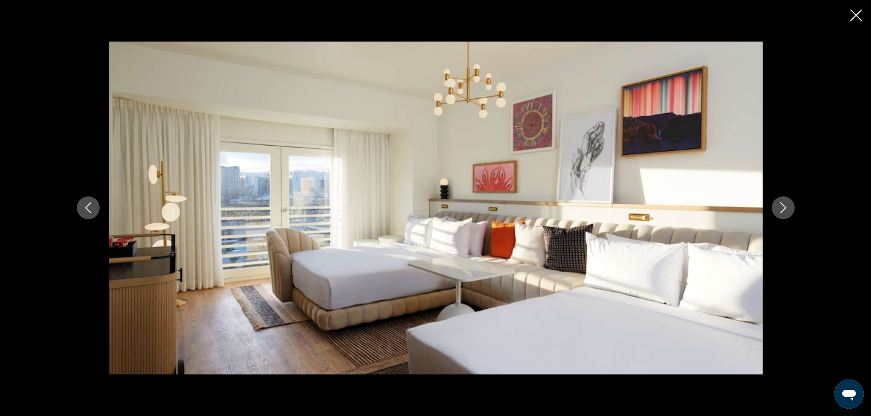
click at [784, 204] on icon "Next image" at bounding box center [782, 207] width 11 height 11
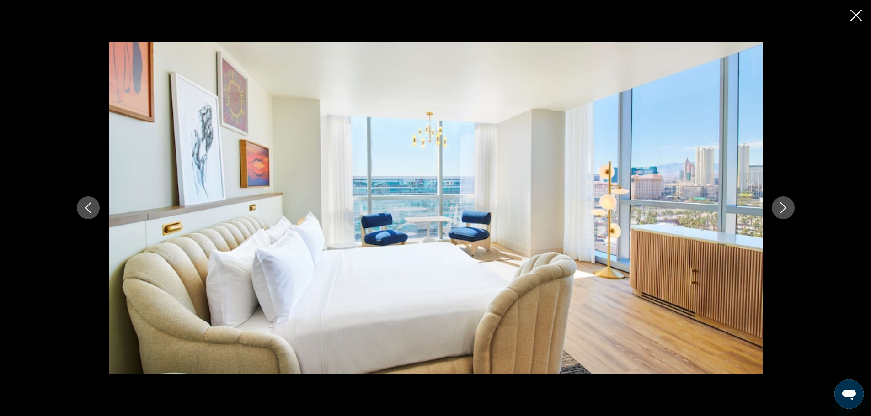
click at [771, 197] on button "Next image" at bounding box center [782, 208] width 23 height 23
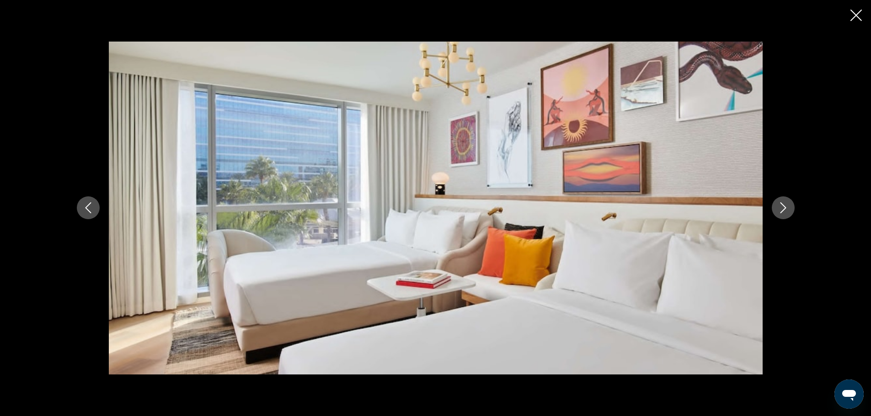
click at [853, 12] on icon "Close slideshow" at bounding box center [855, 15] width 11 height 11
